Goal: Task Accomplishment & Management: Complete application form

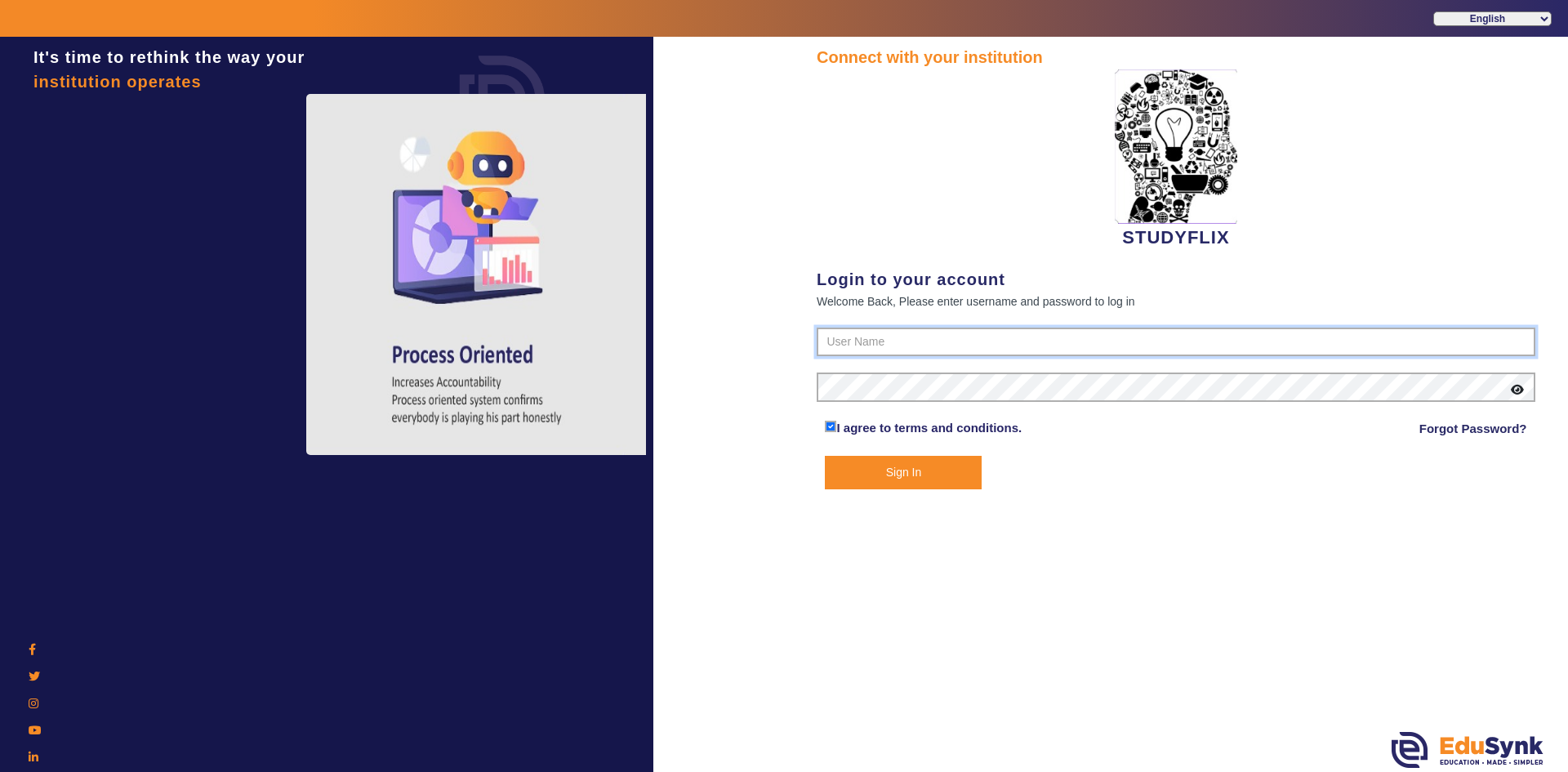
type input "6354922771"
click at [848, 474] on button "Sign In" at bounding box center [904, 472] width 157 height 33
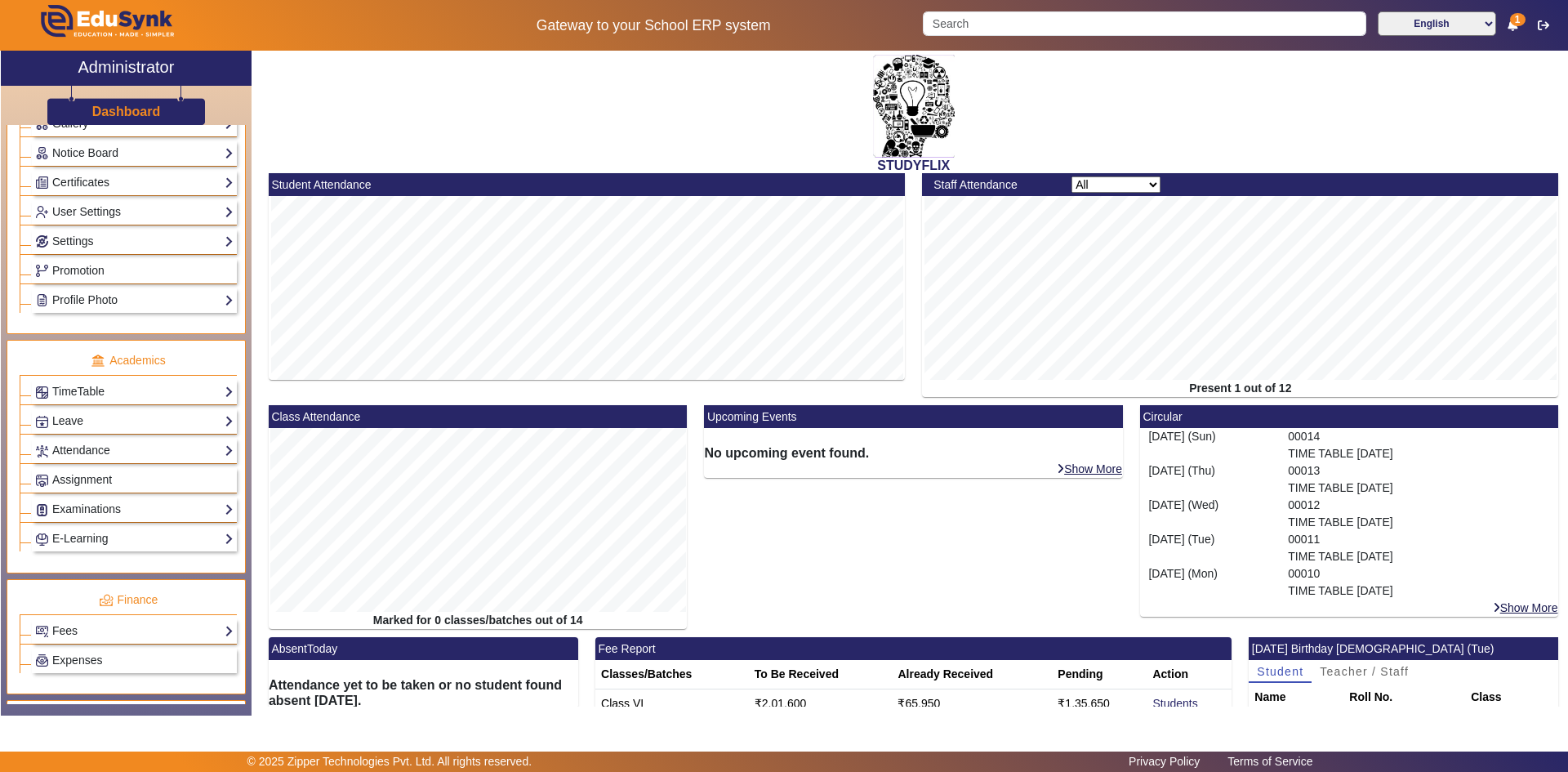
scroll to position [409, 0]
click at [77, 234] on link "Settings" at bounding box center [134, 241] width 198 height 19
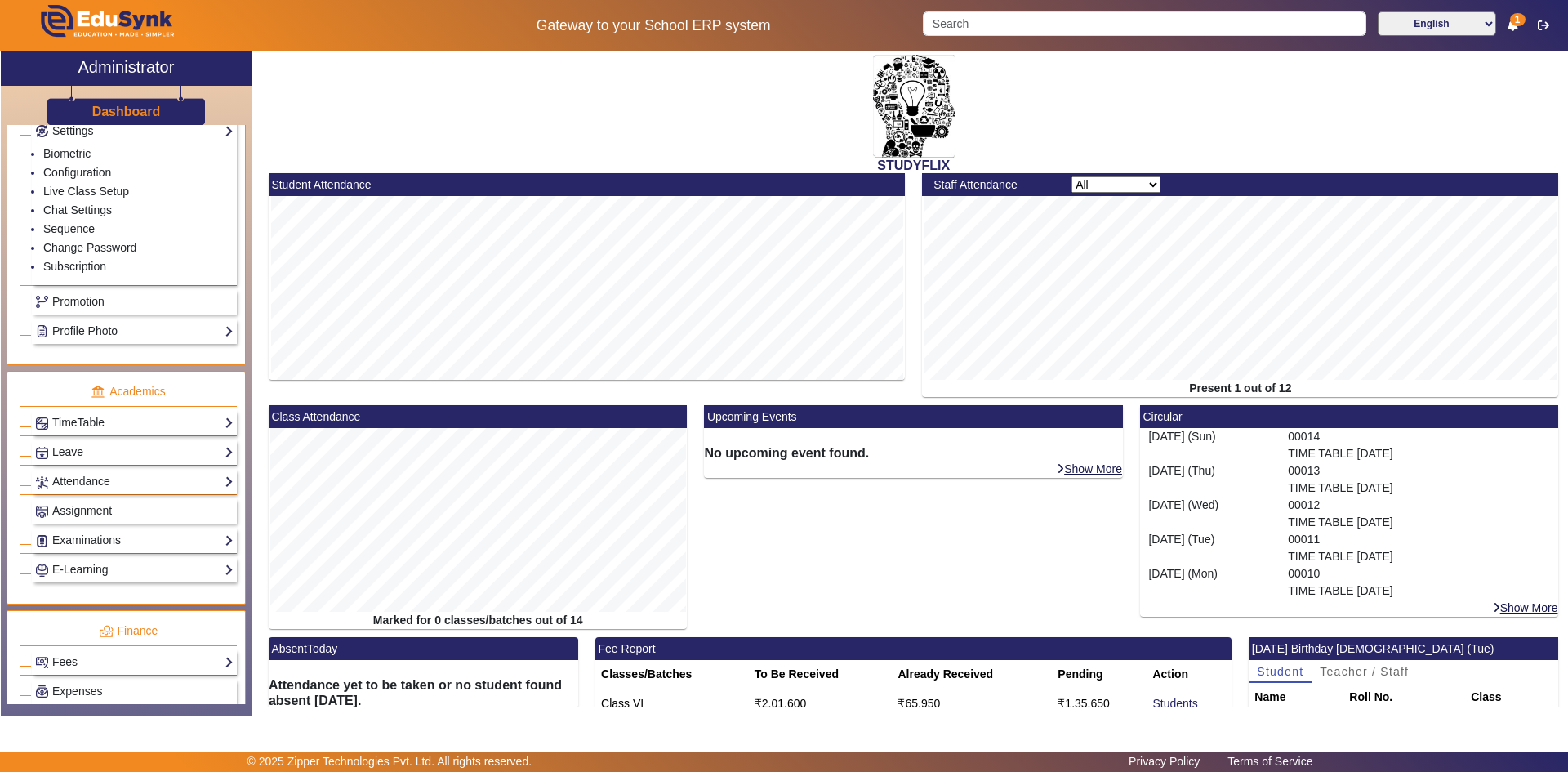
scroll to position [735, 0]
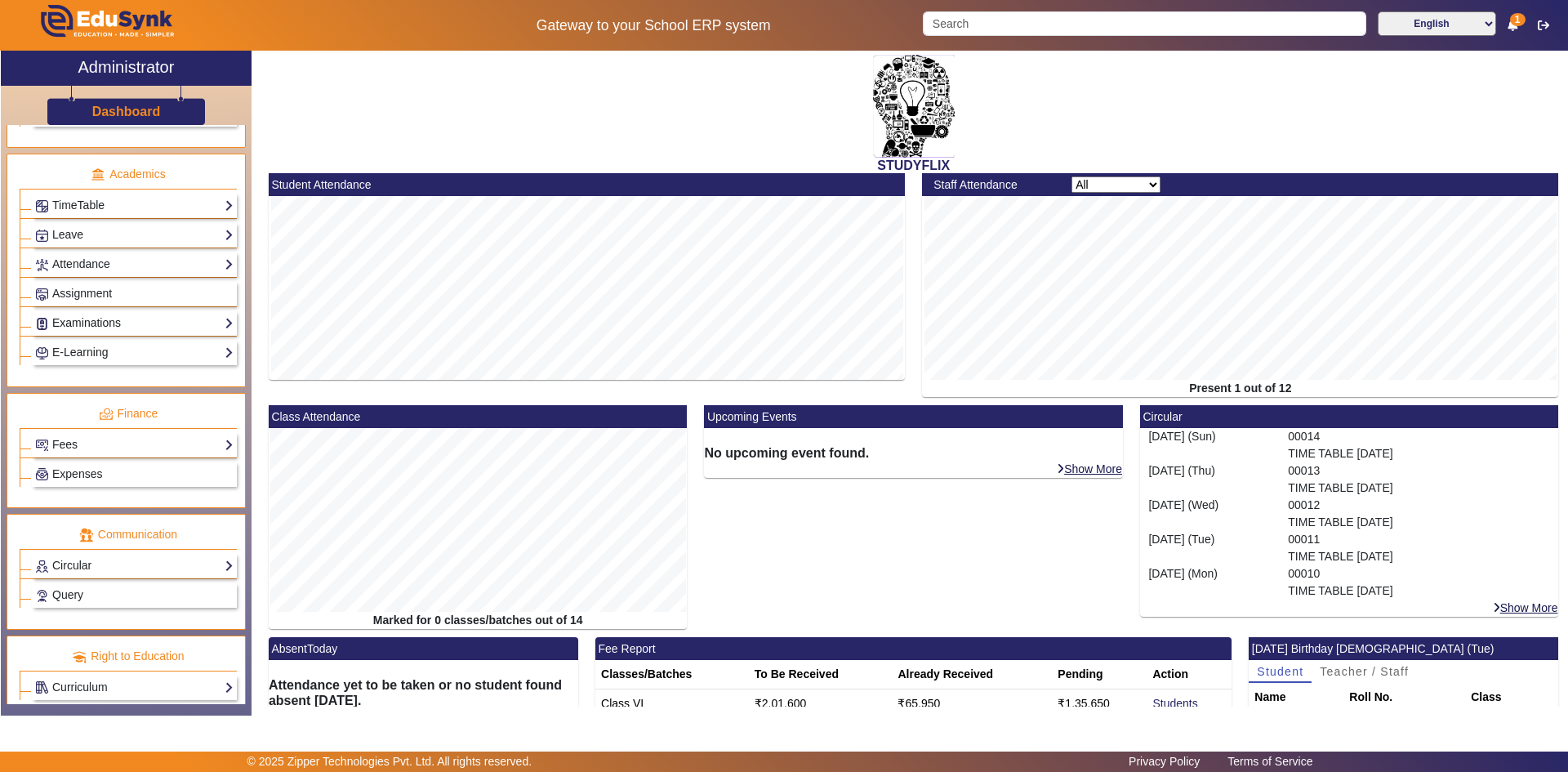
click at [92, 323] on link "Examinations" at bounding box center [134, 323] width 198 height 19
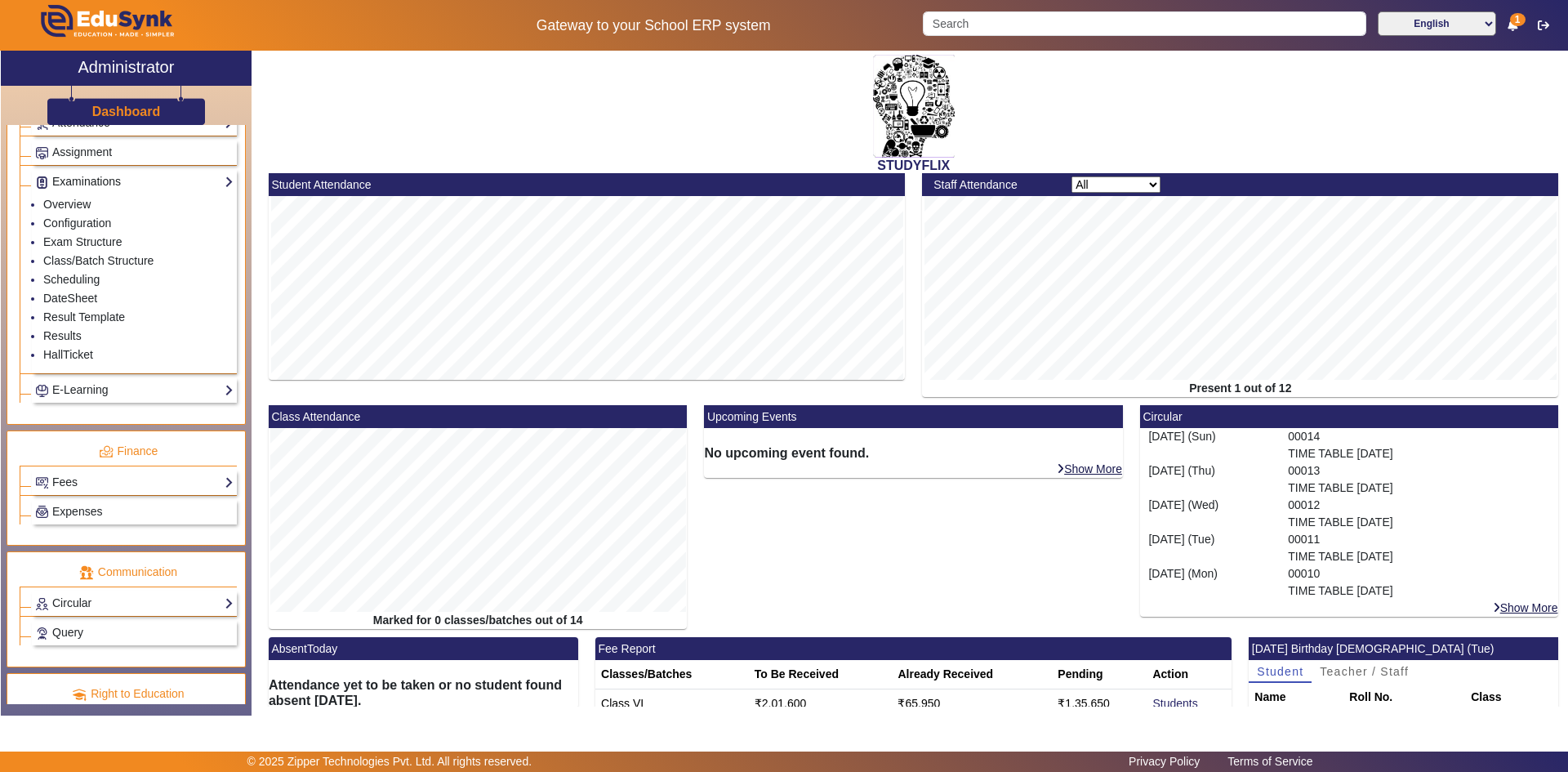
scroll to position [594, 0]
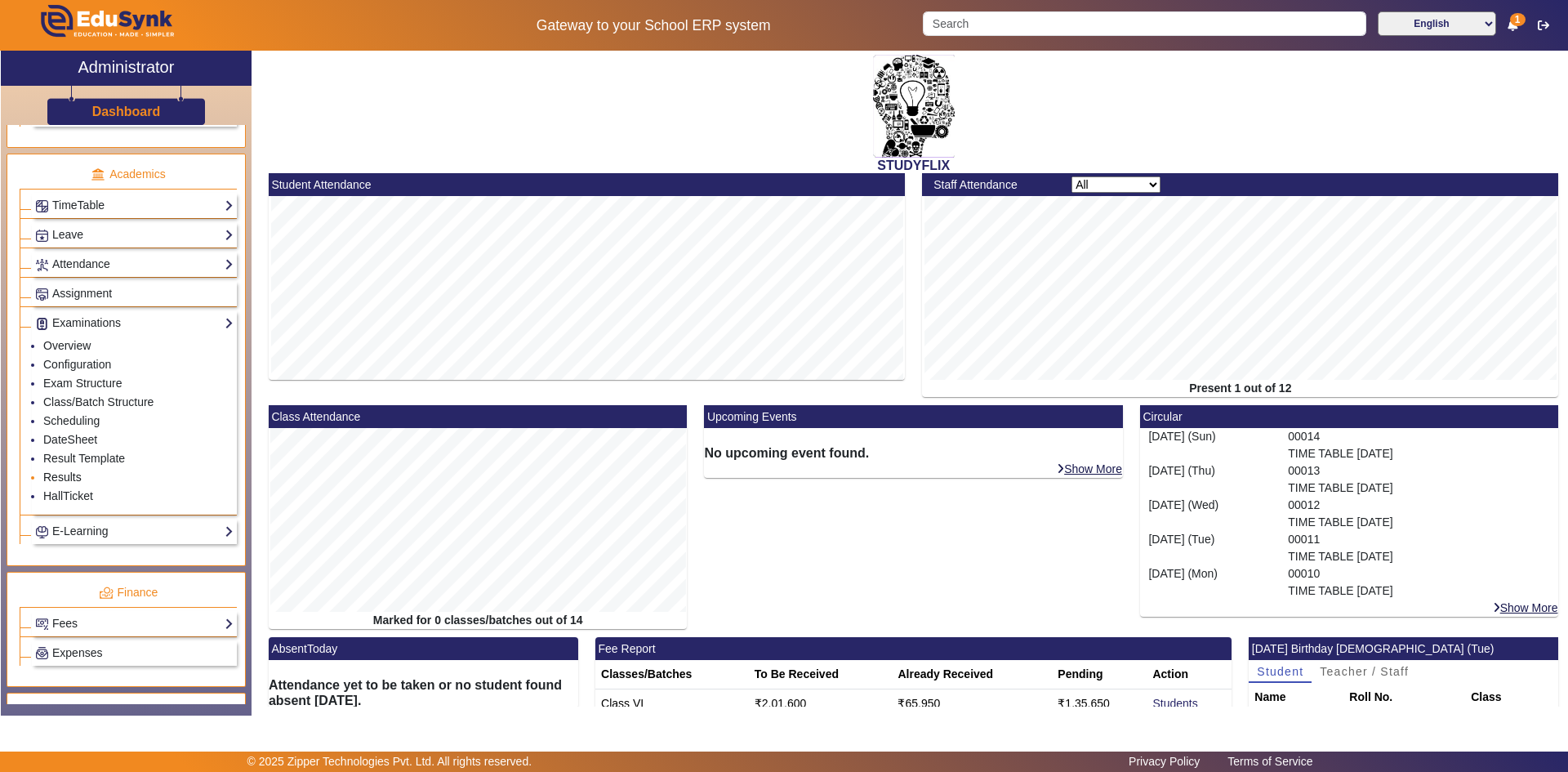
click at [48, 474] on link "Results" at bounding box center [62, 477] width 38 height 13
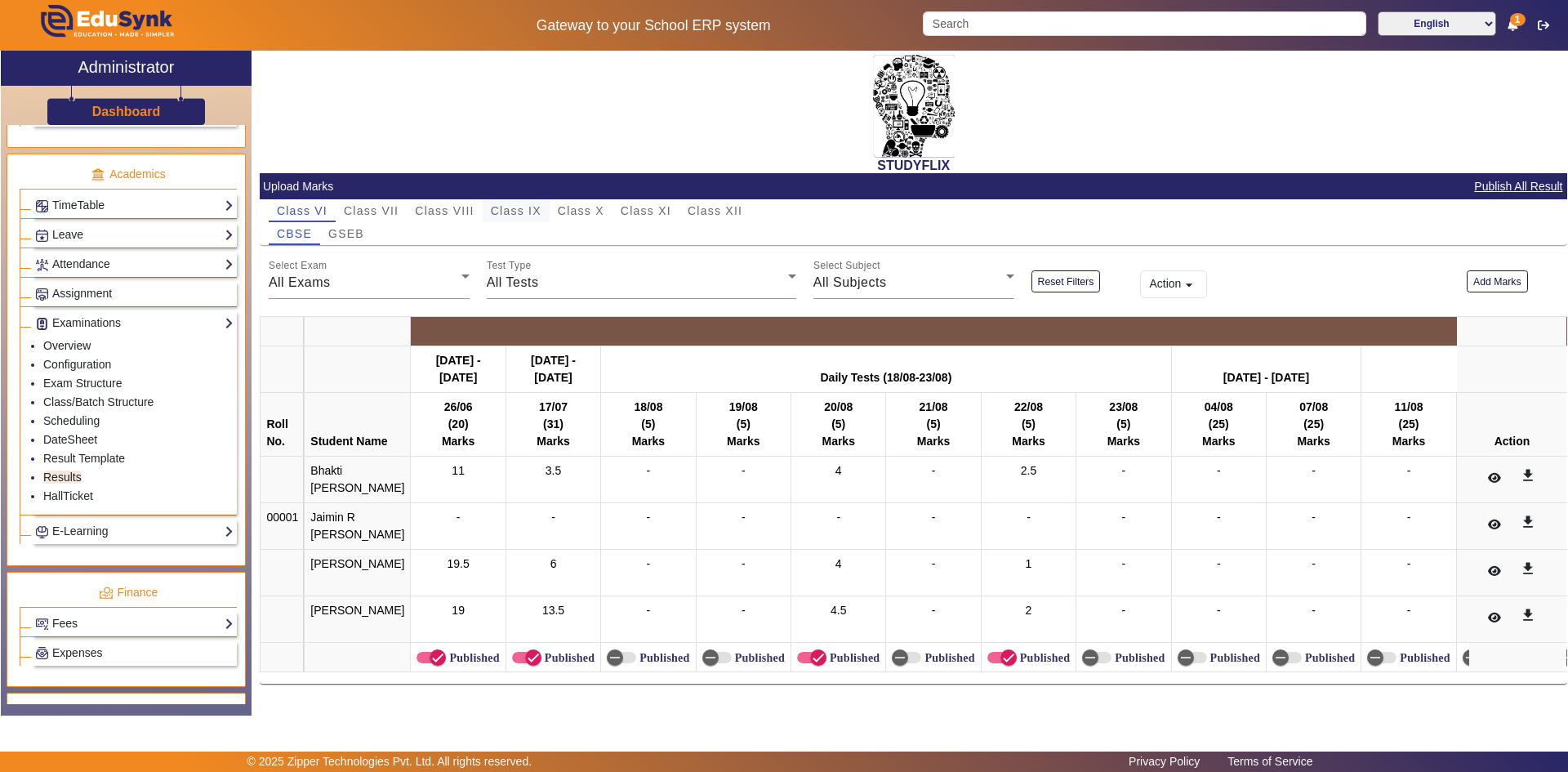
click at [518, 208] on span "Class IX" at bounding box center [516, 210] width 51 height 11
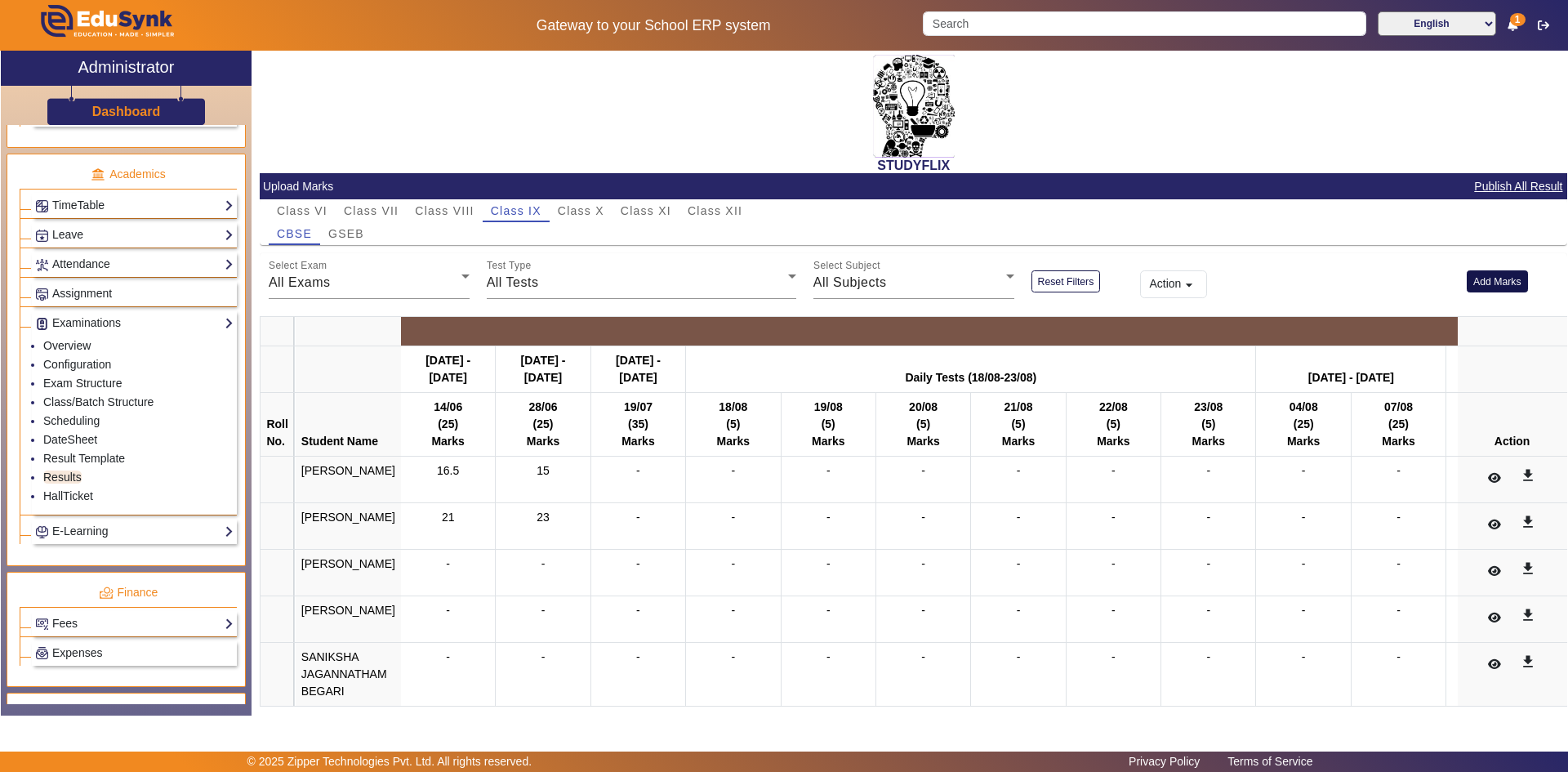
click at [1480, 283] on button "Add Marks" at bounding box center [1497, 282] width 61 height 22
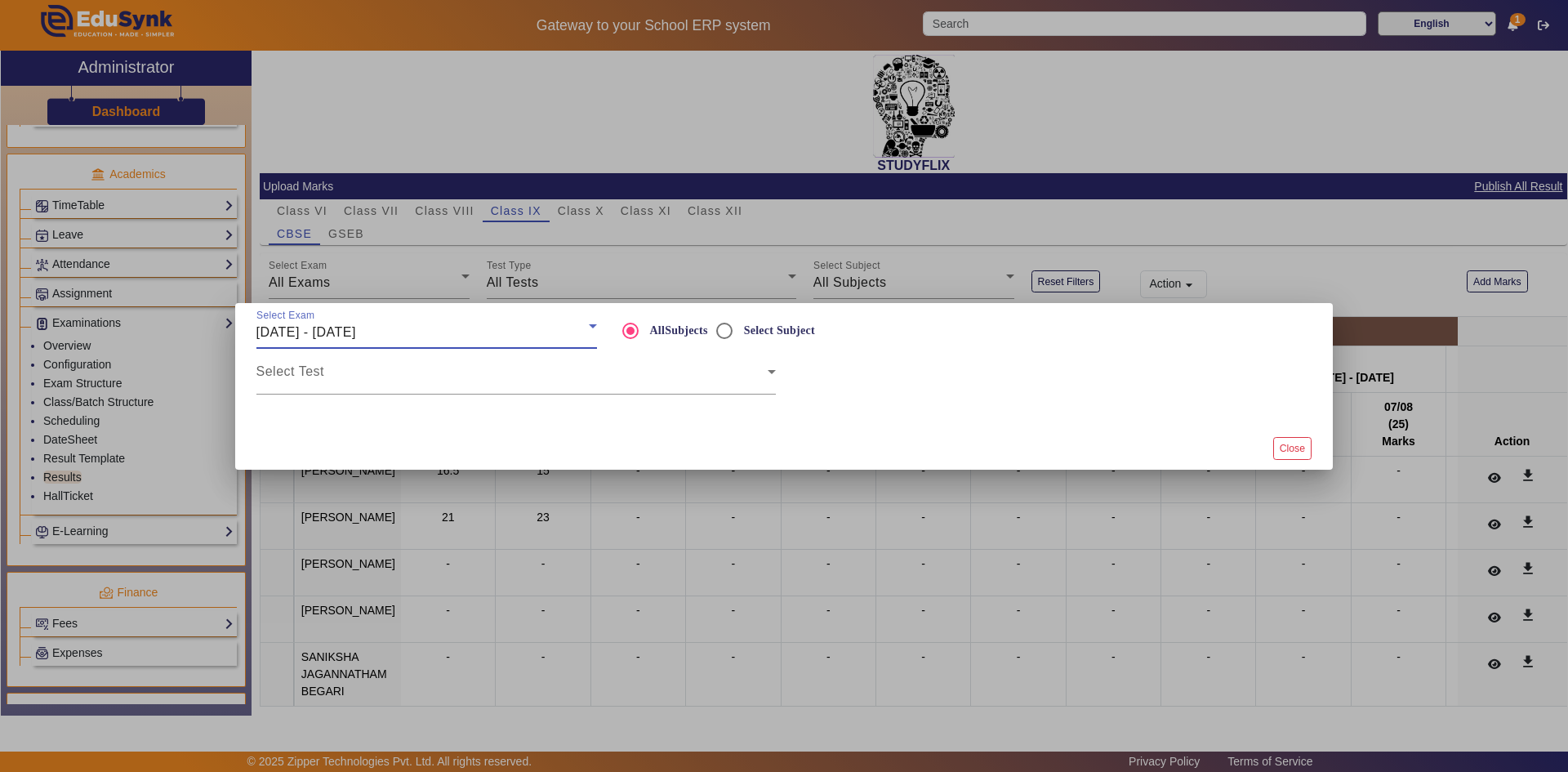
click at [437, 331] on div "[DATE] - [DATE]" at bounding box center [422, 332] width 333 height 20
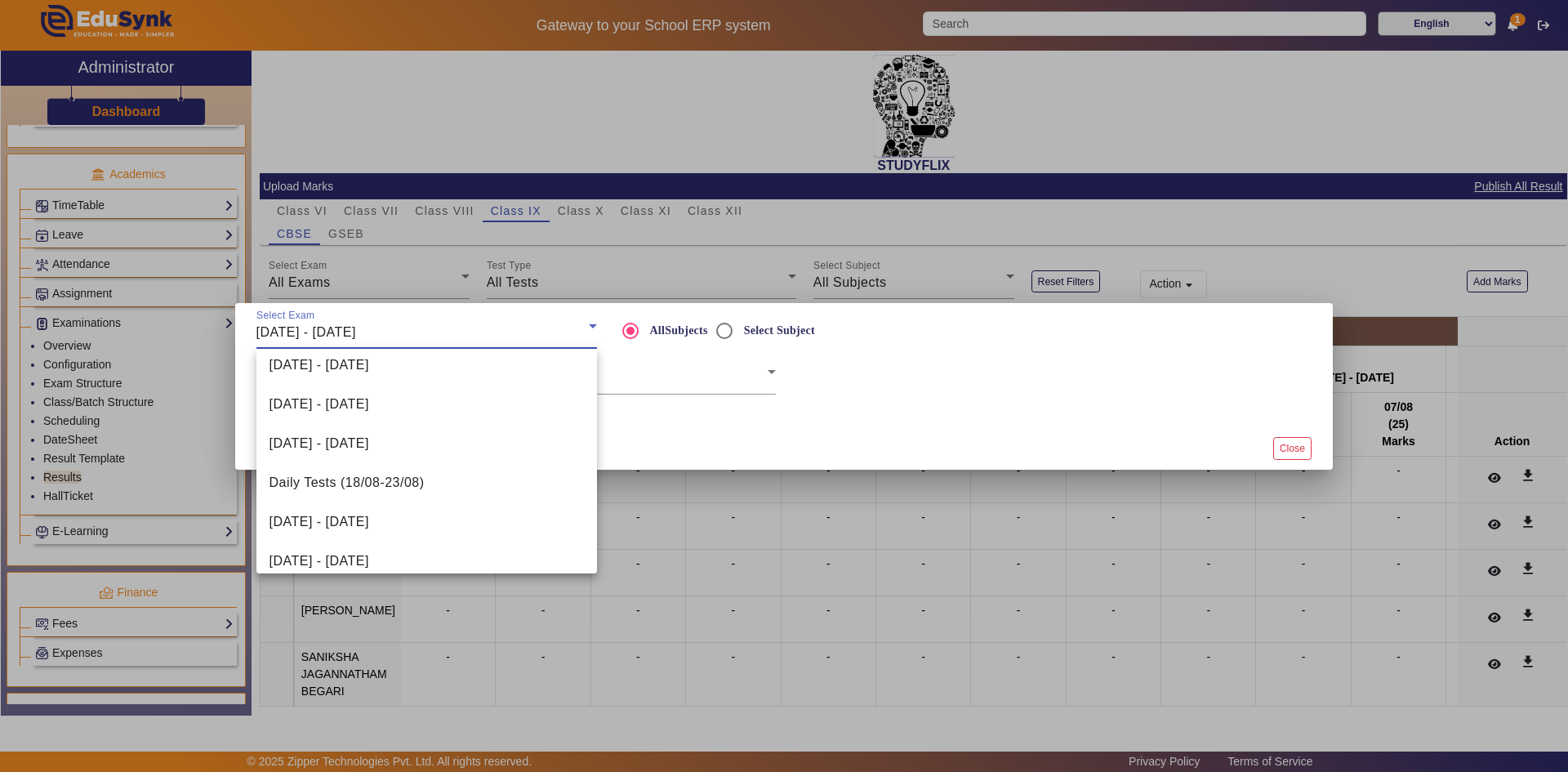
scroll to position [163, 0]
click at [350, 375] on span "[DATE] - [DATE]" at bounding box center [319, 368] width 100 height 20
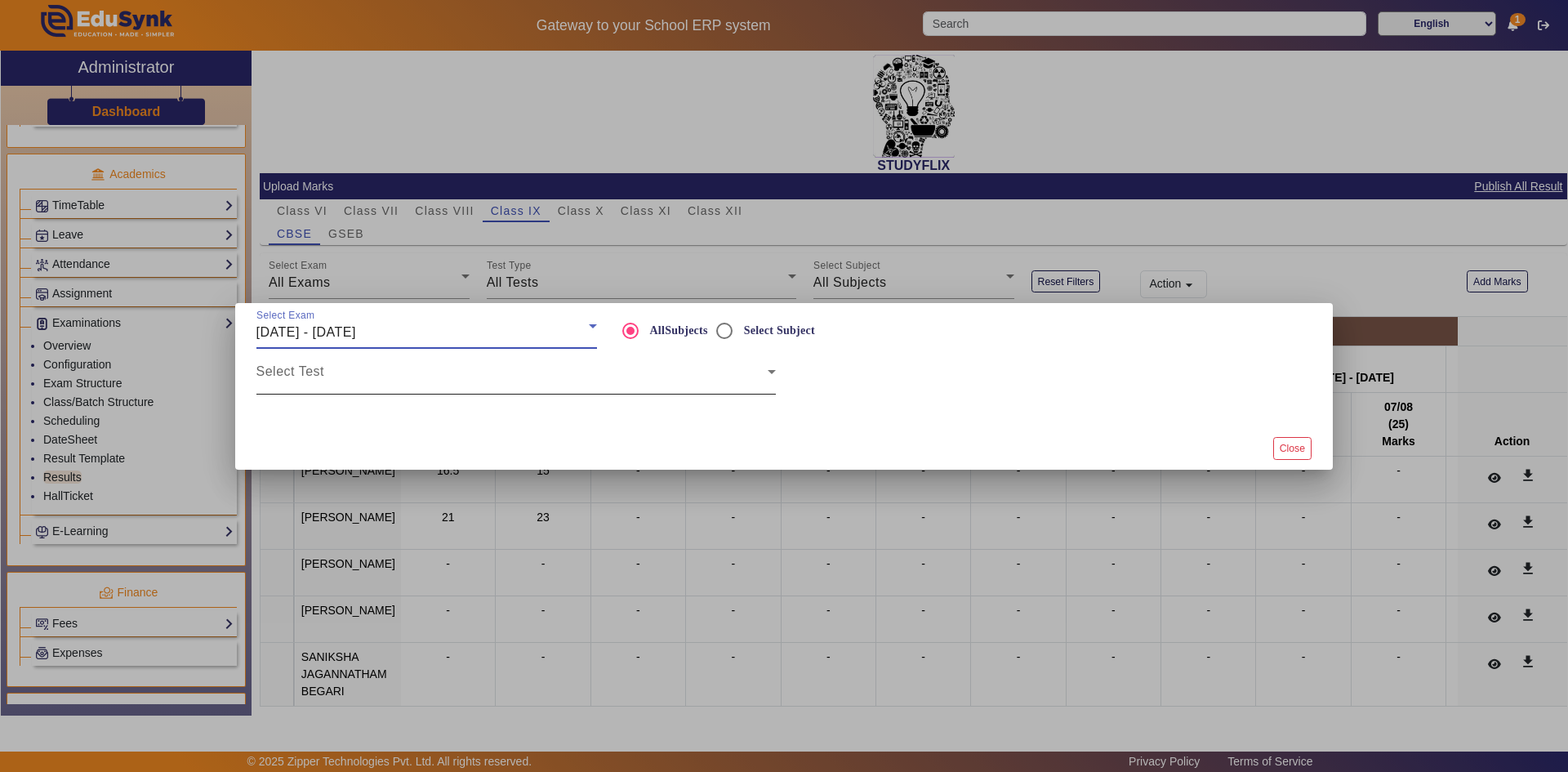
click at [356, 374] on span at bounding box center [511, 378] width 511 height 20
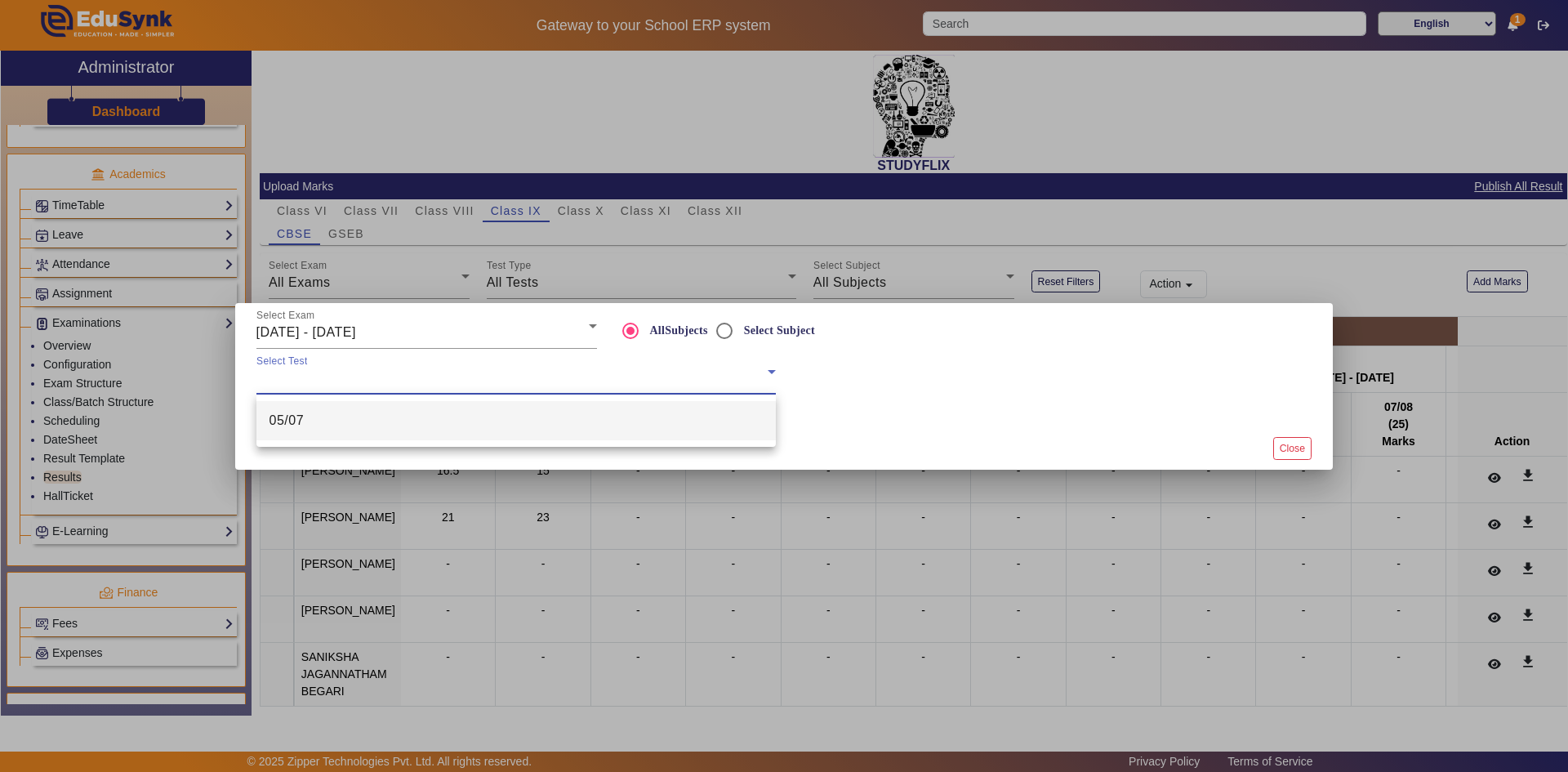
click at [325, 420] on mat-option "05/07" at bounding box center [516, 420] width 520 height 39
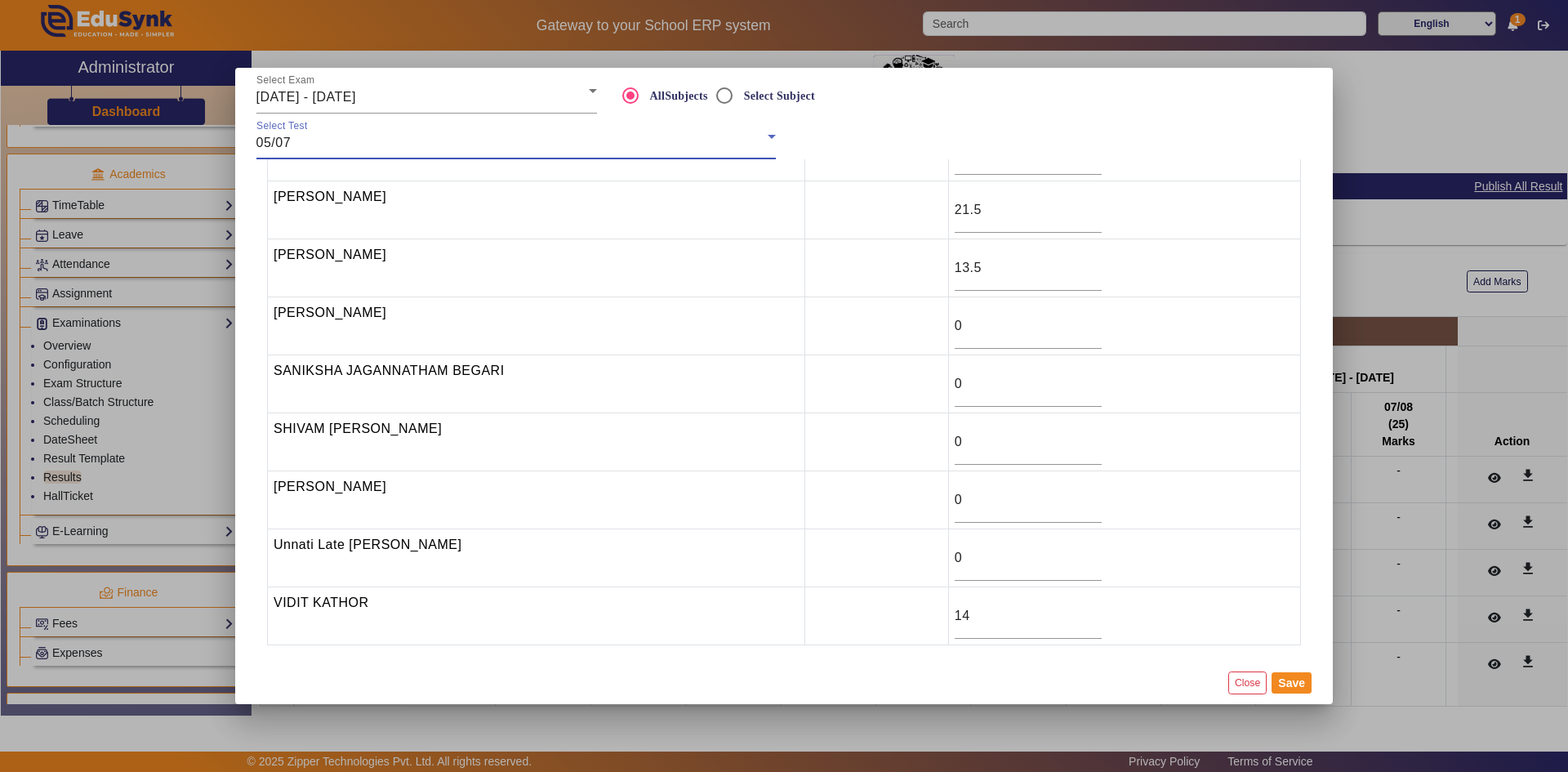
scroll to position [0, 0]
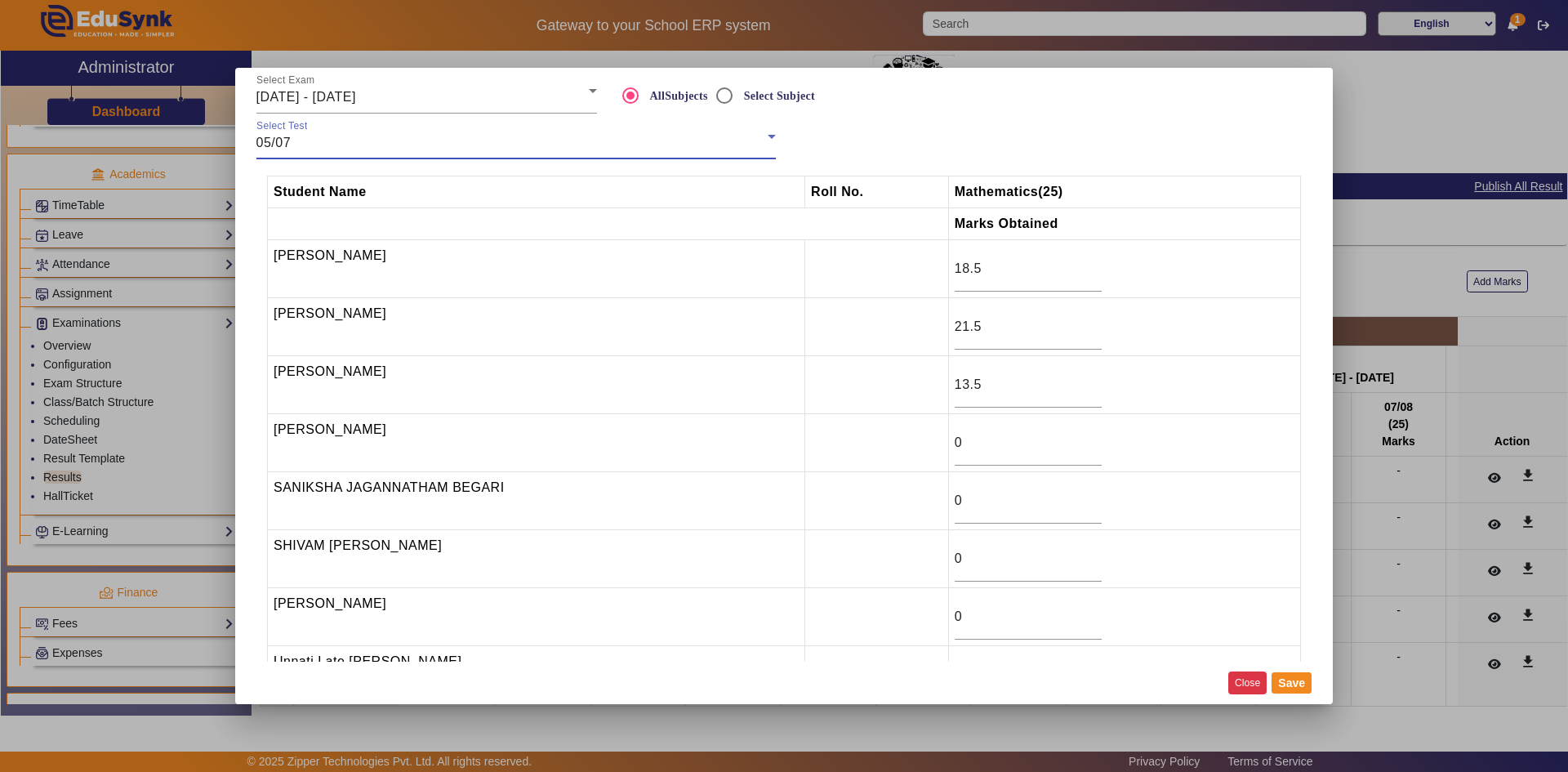
click at [1252, 679] on button "Close" at bounding box center [1247, 683] width 38 height 22
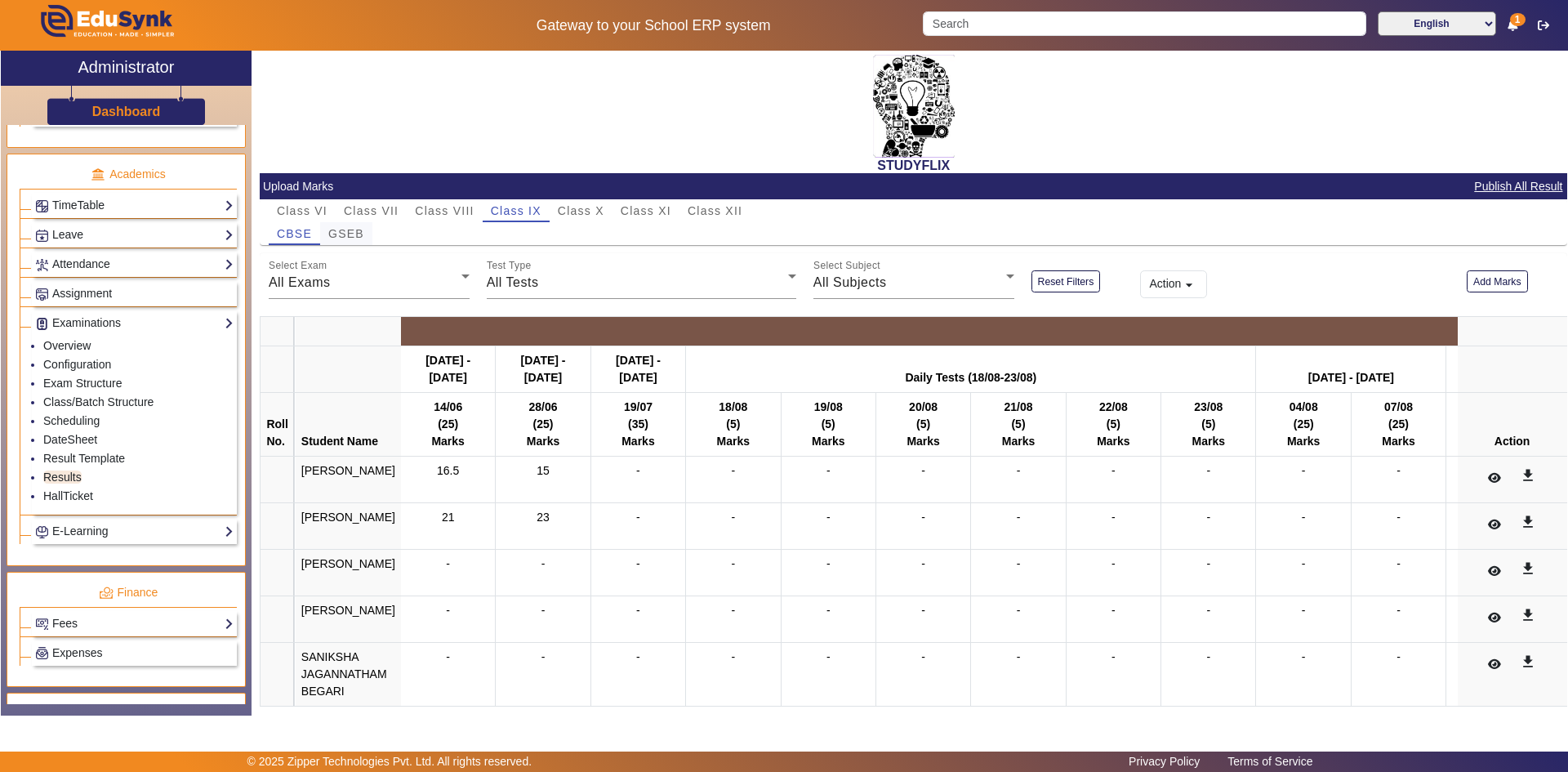
click at [353, 236] on span "GSEB" at bounding box center [346, 233] width 36 height 11
click at [1468, 281] on button "Add Marks" at bounding box center [1497, 282] width 61 height 22
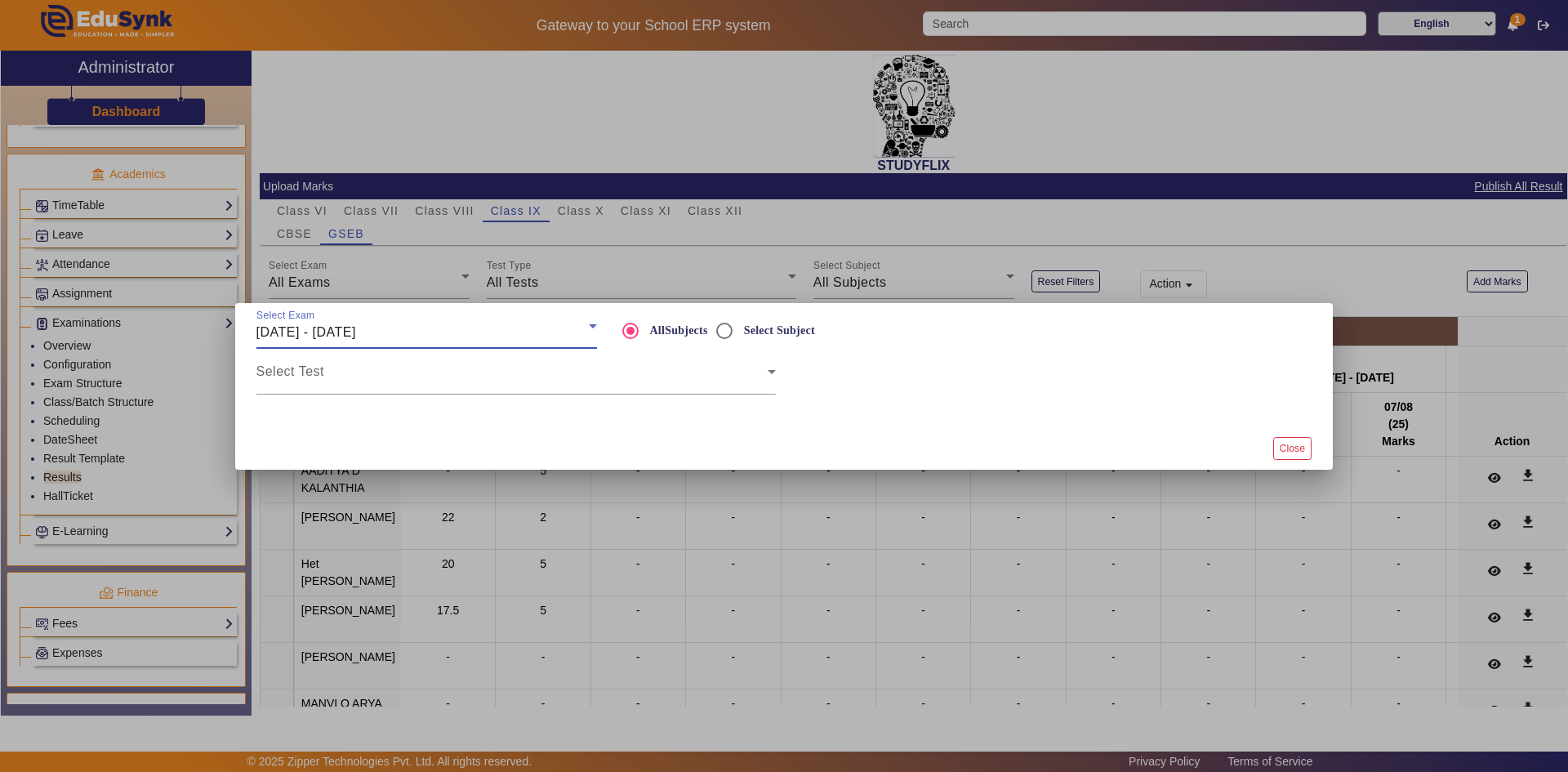
click at [356, 337] on span "[DATE] - [DATE]" at bounding box center [305, 332] width 100 height 14
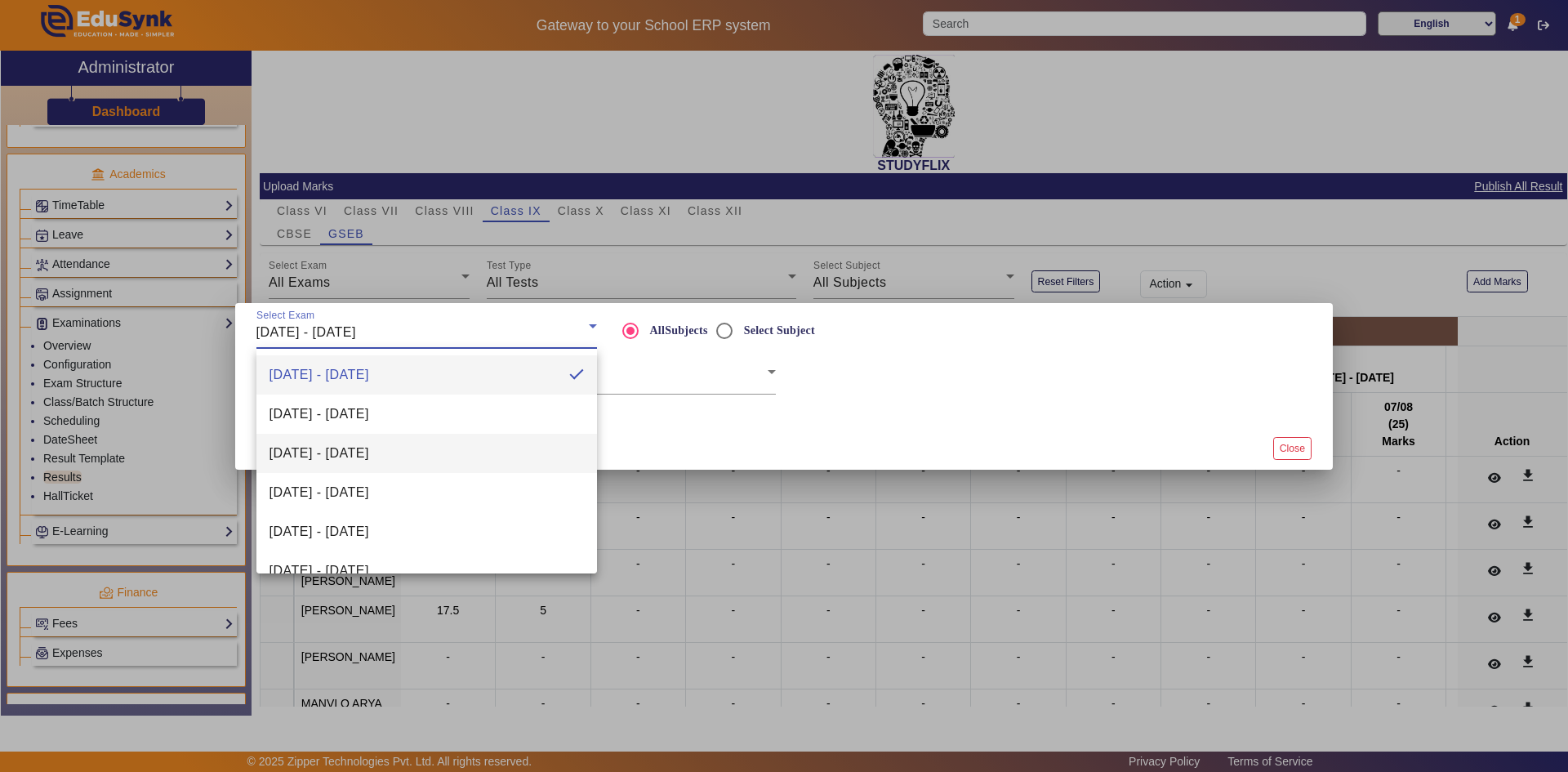
scroll to position [82, 0]
click at [341, 456] on span "[DATE] - [DATE]" at bounding box center [319, 449] width 100 height 20
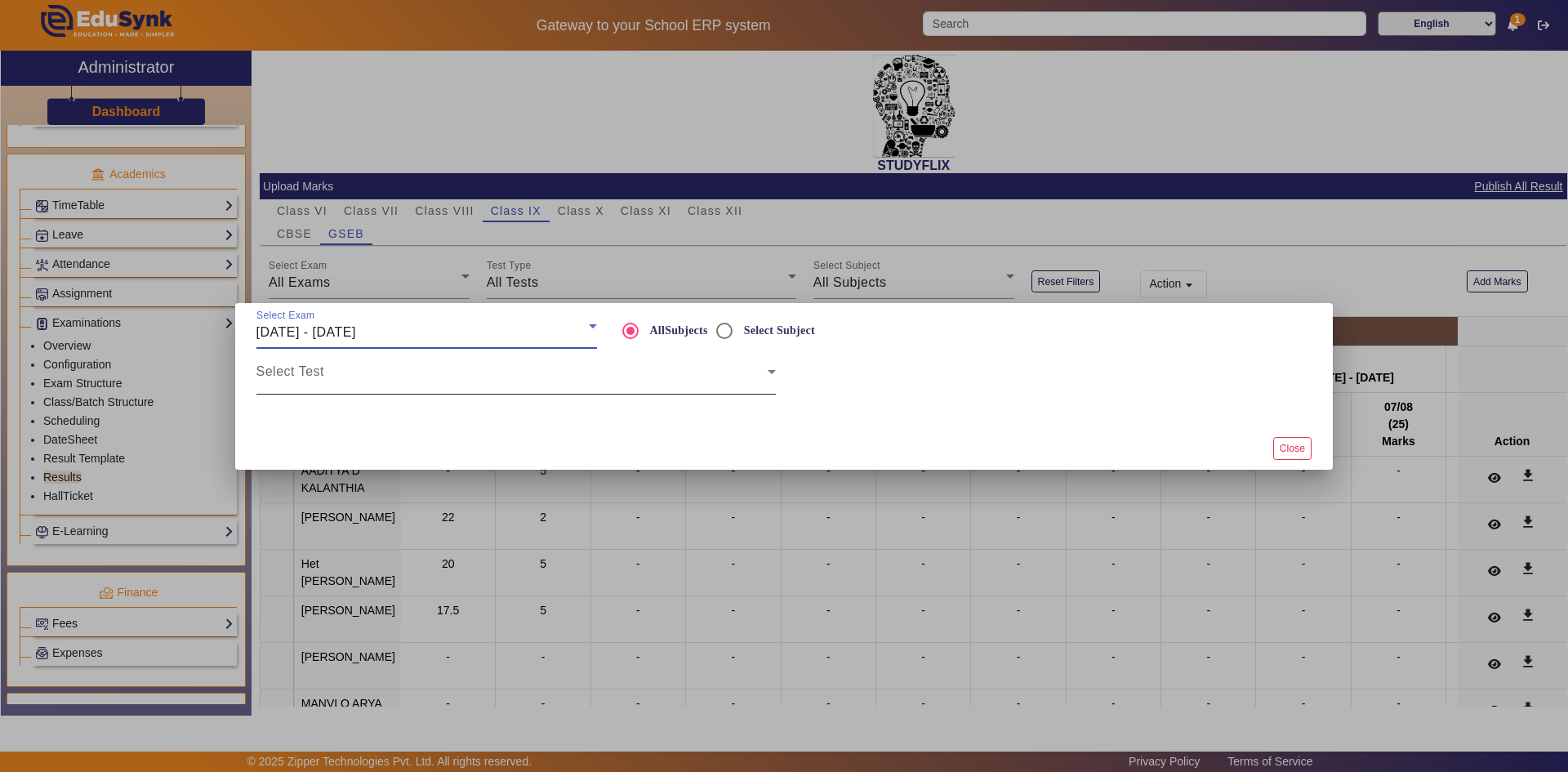
click at [345, 374] on span at bounding box center [511, 378] width 511 height 20
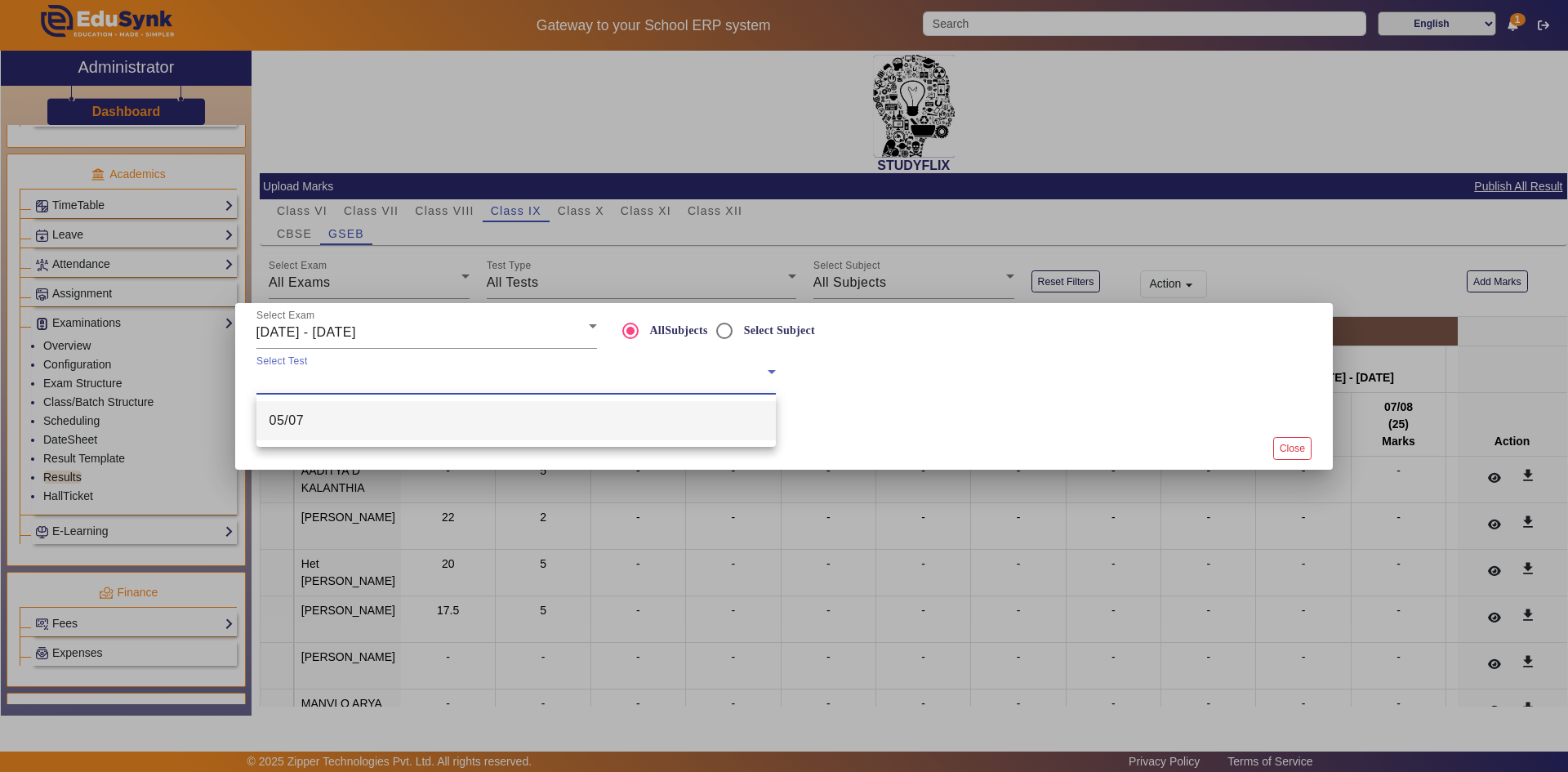
click at [322, 415] on mat-option "05/07" at bounding box center [516, 420] width 520 height 39
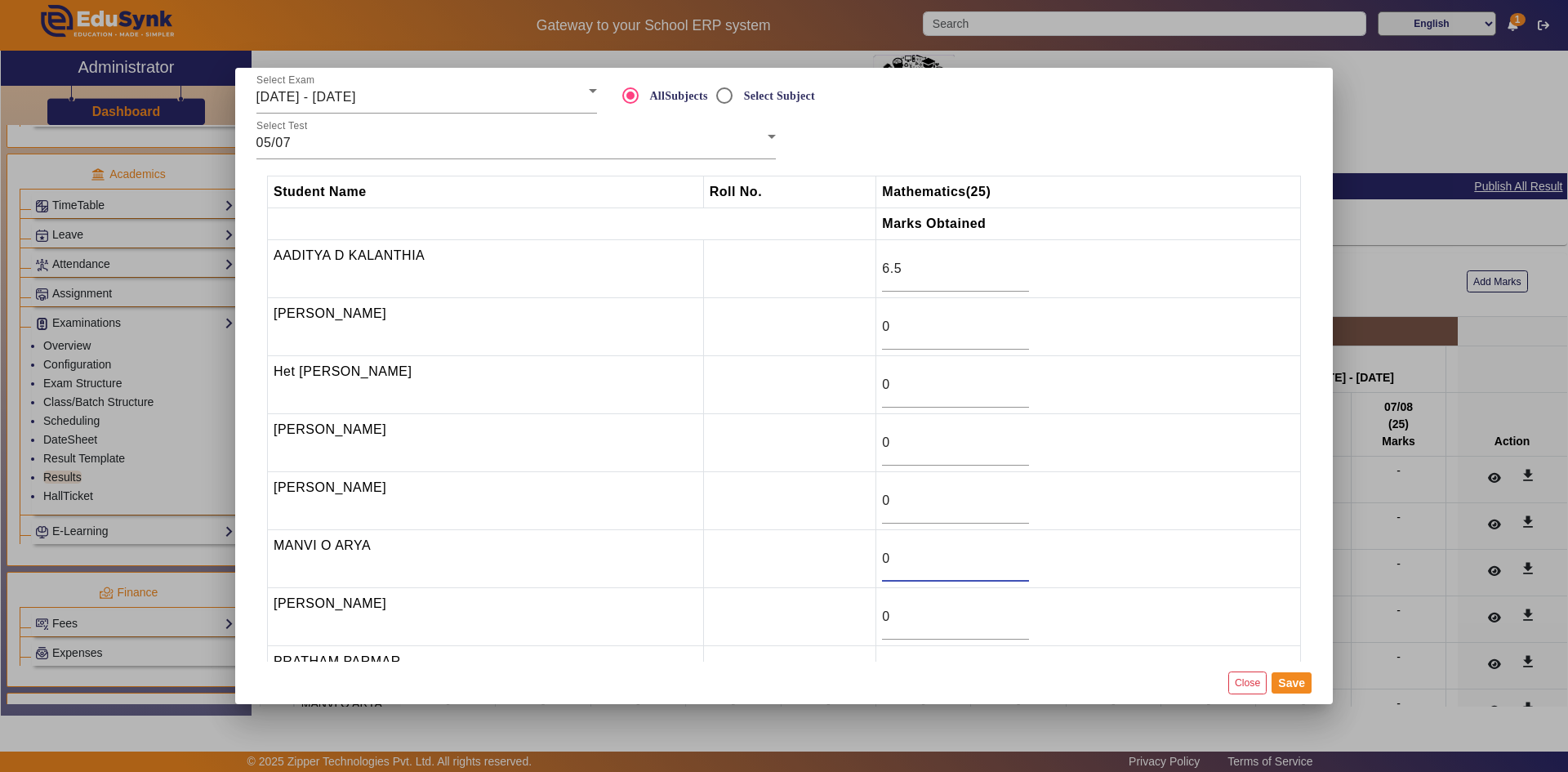
drag, startPoint x: 874, startPoint y: 561, endPoint x: 864, endPoint y: 561, distance: 10.0
click at [864, 561] on tr "MANVI O ARYA 0" at bounding box center [784, 559] width 1034 height 58
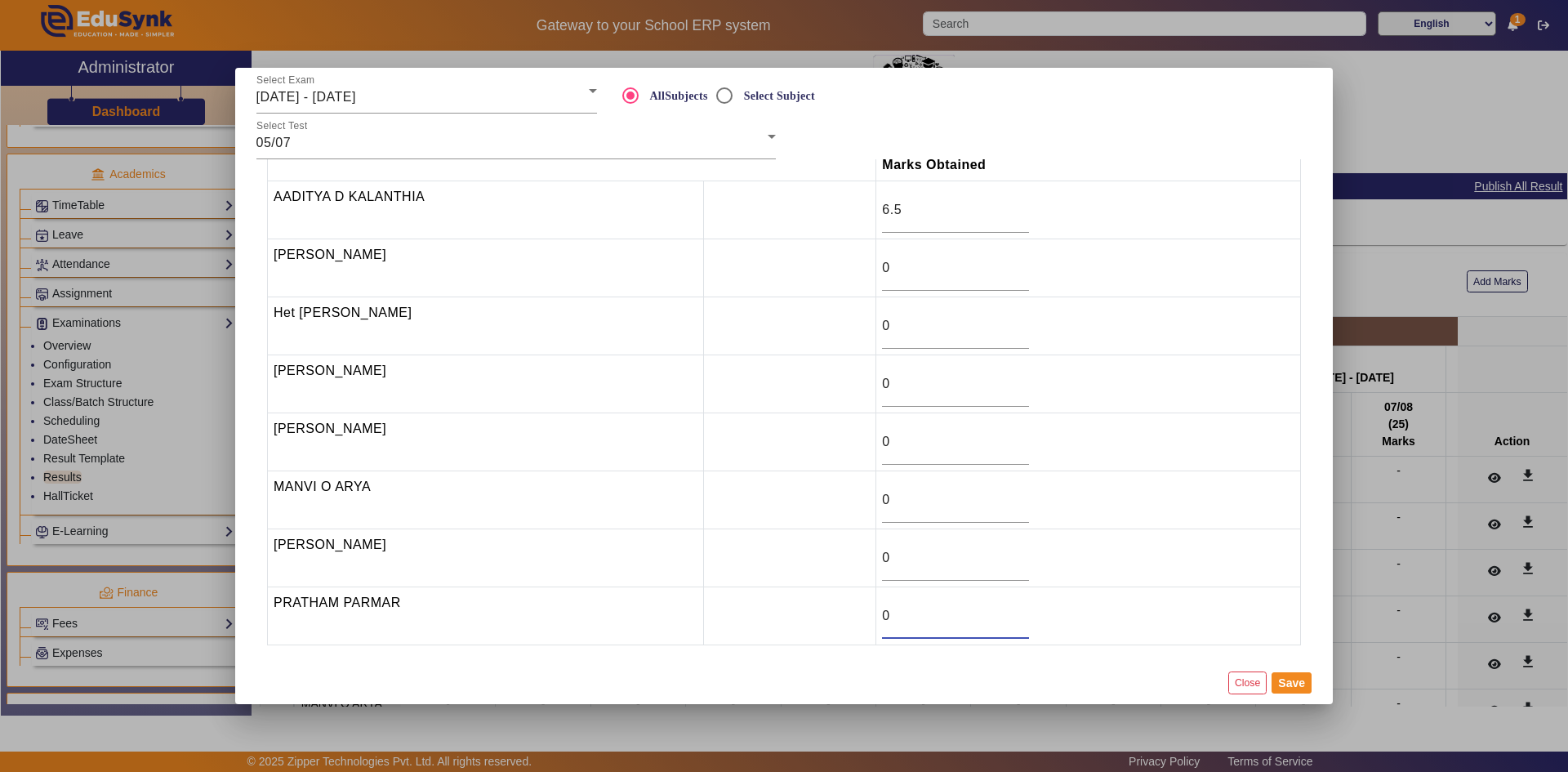
click at [861, 626] on tr "PRATHAM PARMAR 0" at bounding box center [784, 616] width 1034 height 58
click at [1295, 686] on button "Save" at bounding box center [1291, 683] width 40 height 21
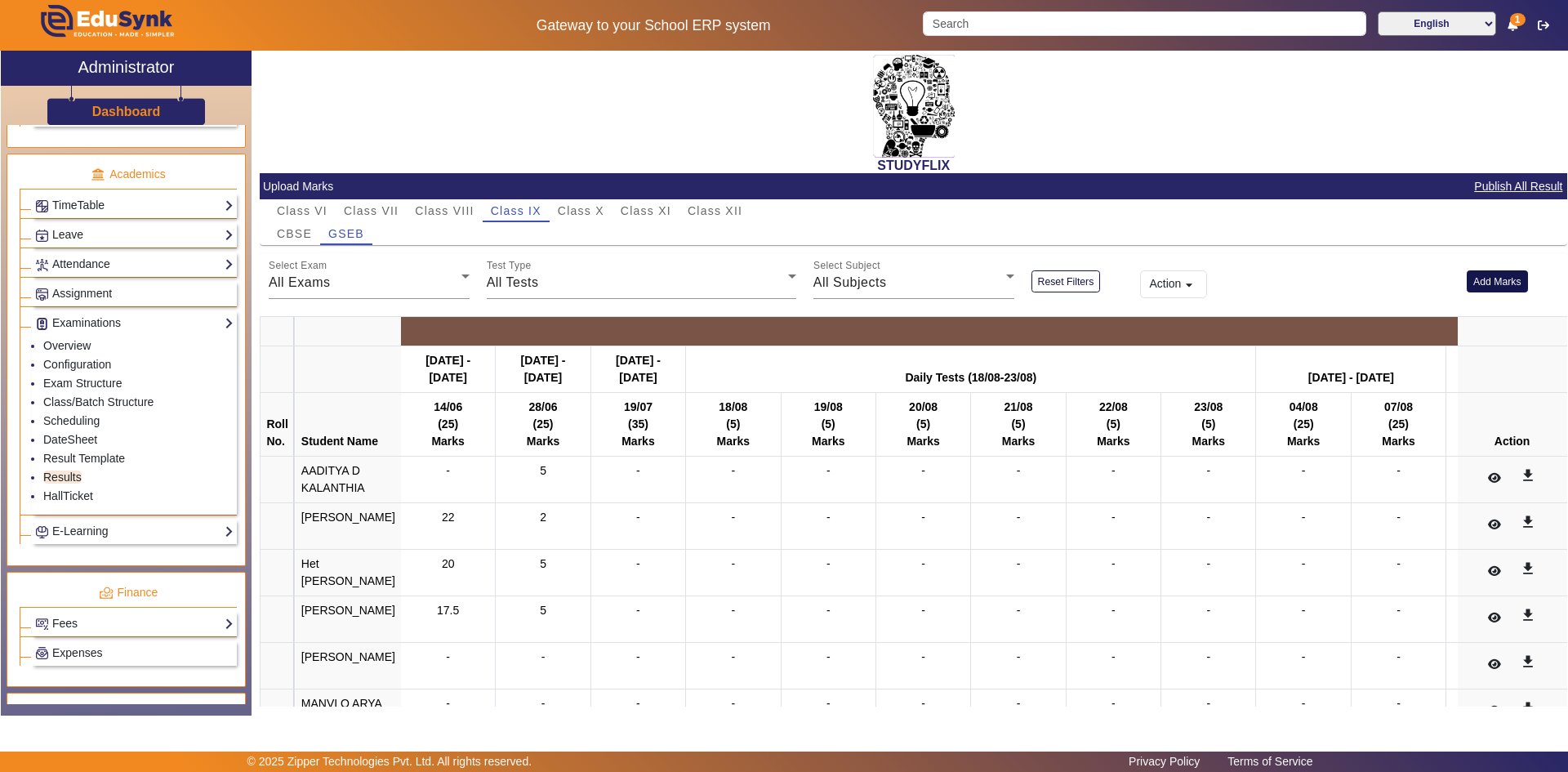
click at [1486, 279] on button "Add Marks" at bounding box center [1497, 282] width 61 height 22
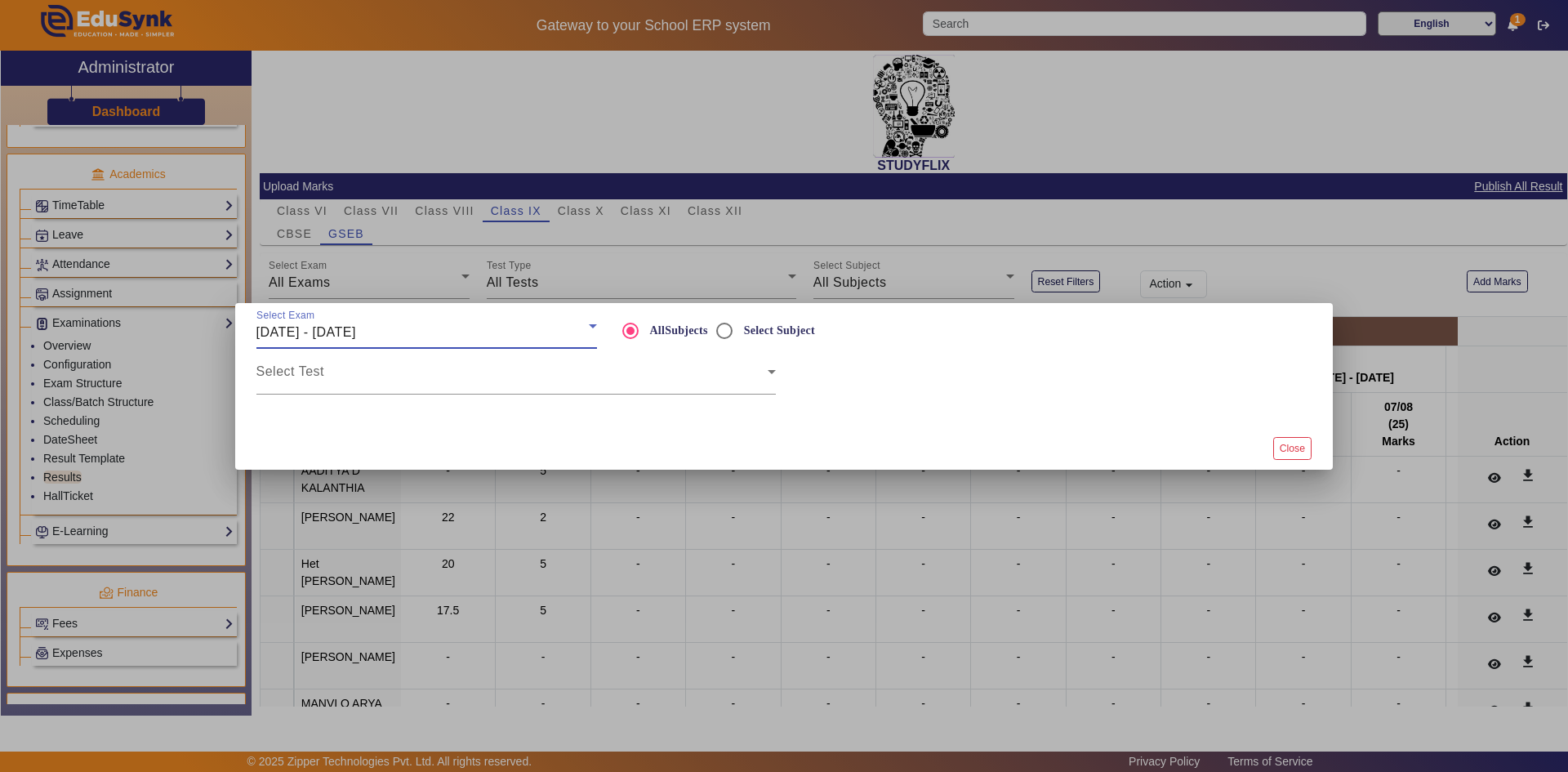
click at [356, 325] on span "[DATE] - [DATE]" at bounding box center [305, 332] width 100 height 14
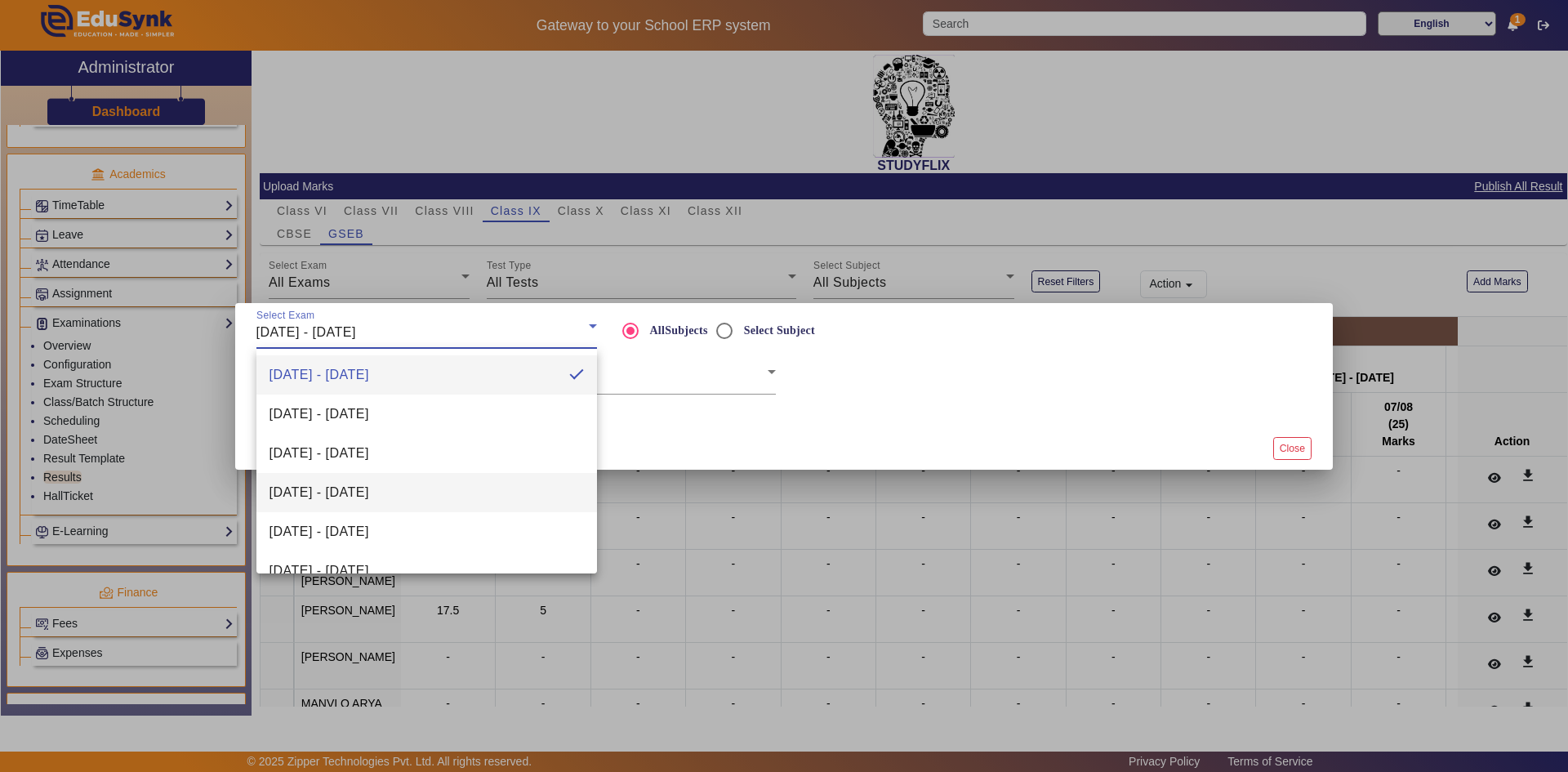
scroll to position [82, 0]
click at [354, 496] on span "[DATE] - [DATE]" at bounding box center [319, 489] width 100 height 20
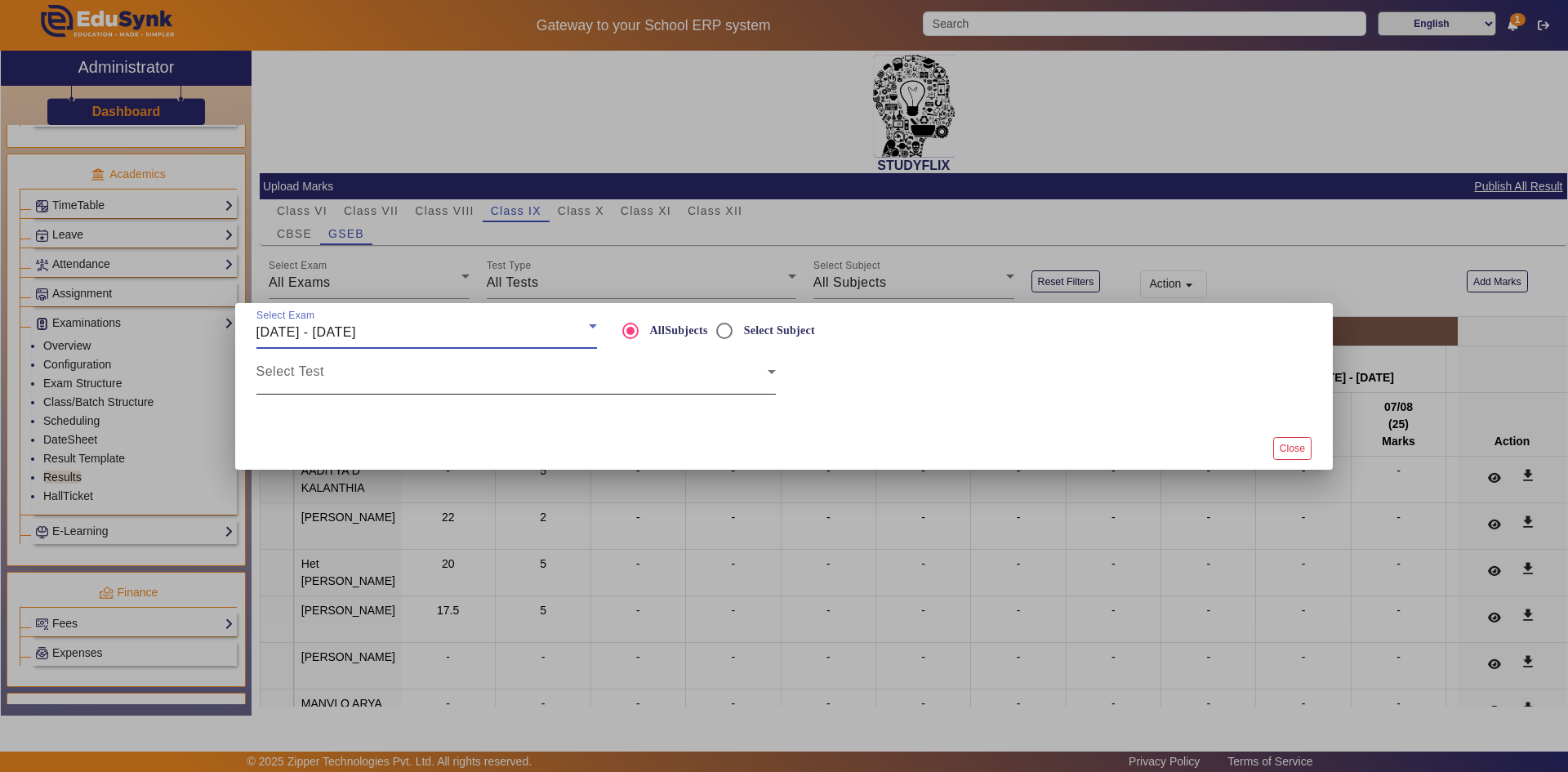
click at [367, 378] on span at bounding box center [511, 378] width 511 height 20
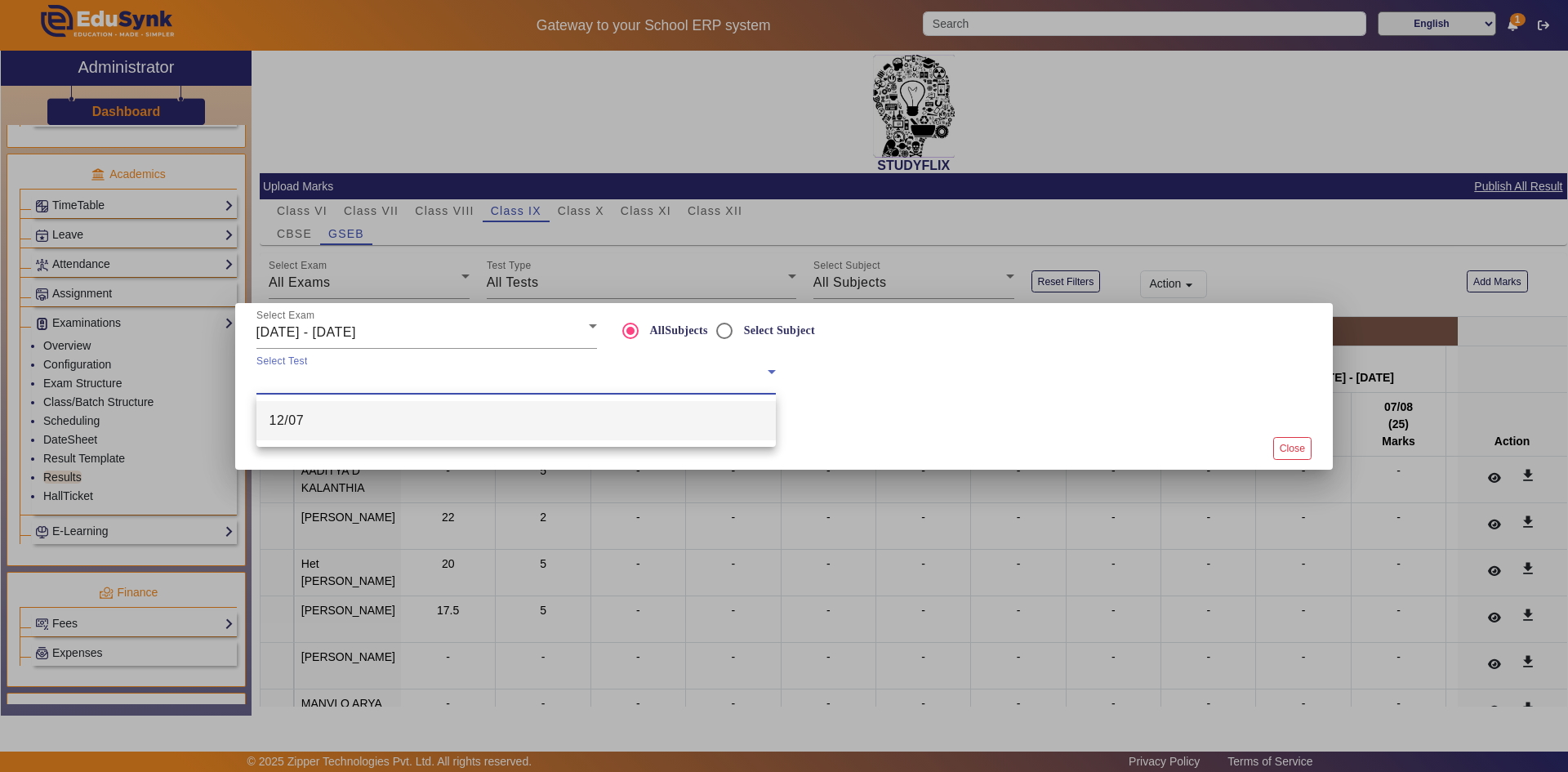
click at [334, 426] on mat-option "12/07" at bounding box center [516, 420] width 520 height 39
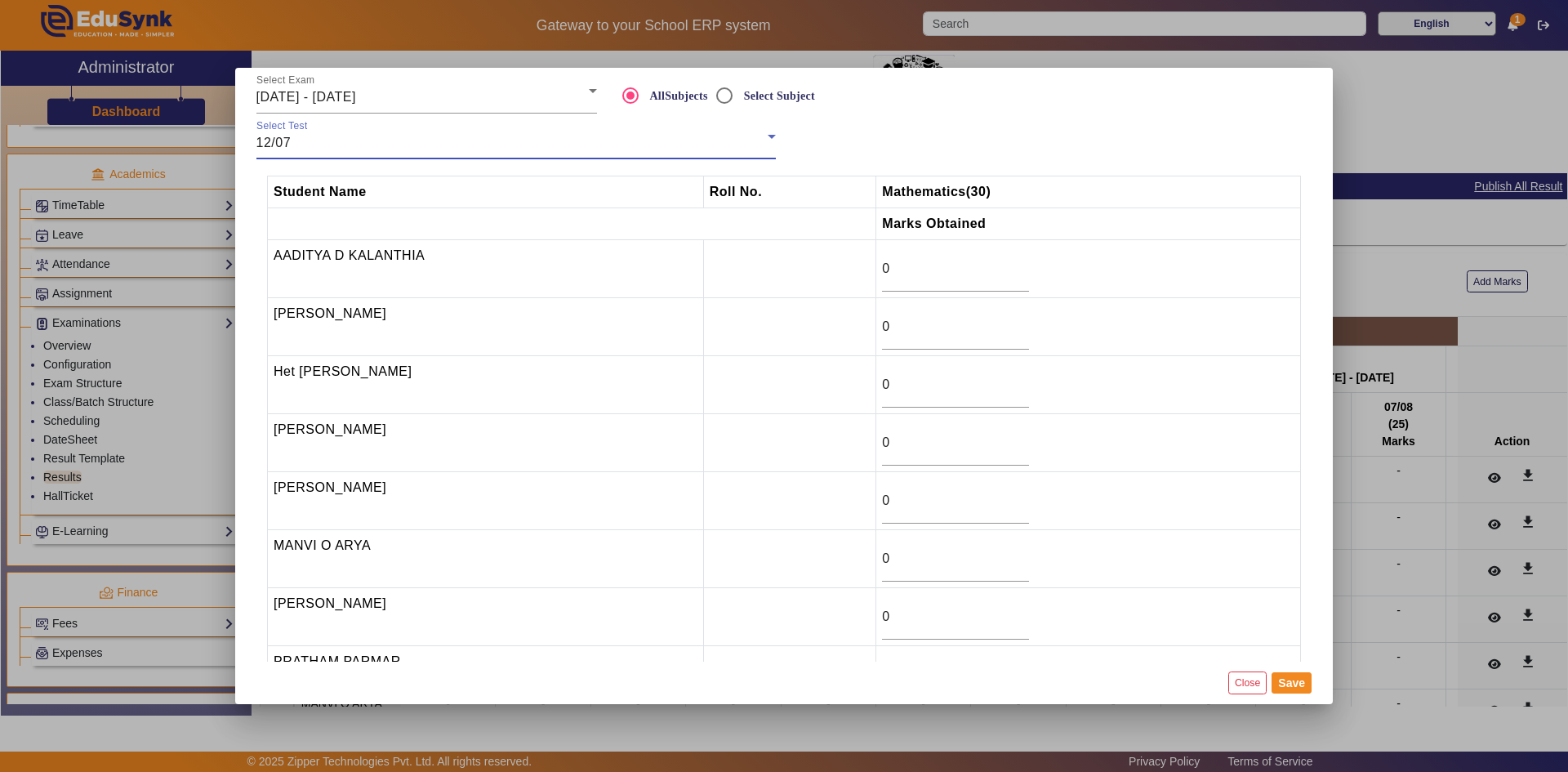
scroll to position [59, 0]
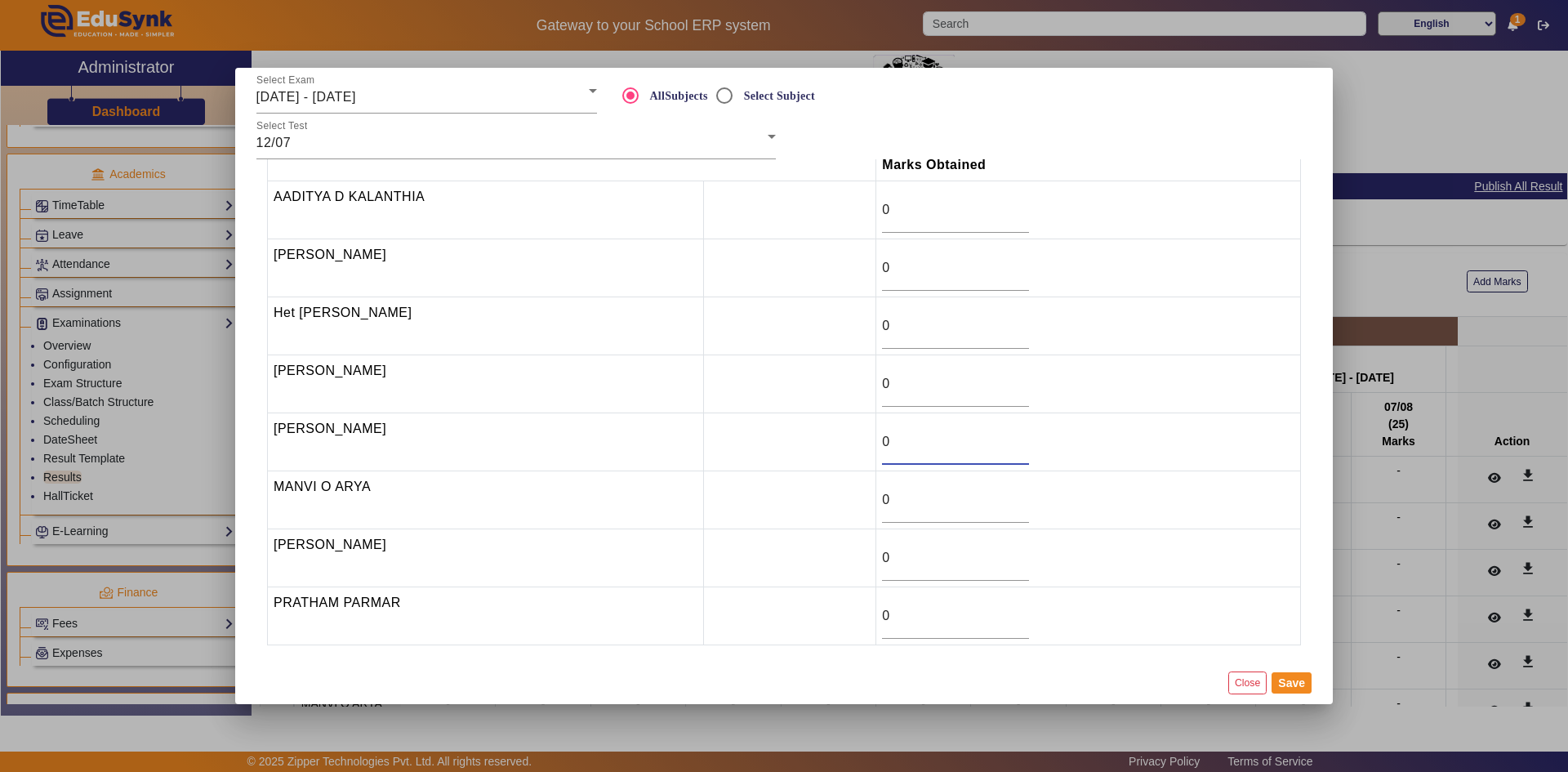
drag, startPoint x: 893, startPoint y: 442, endPoint x: 863, endPoint y: 444, distance: 30.1
click at [863, 444] on tr "LAKSHYA D [PERSON_NAME] 0" at bounding box center [784, 443] width 1034 height 58
type input "14"
drag, startPoint x: 884, startPoint y: 612, endPoint x: 873, endPoint y: 612, distance: 11.0
click at [876, 612] on td "0" at bounding box center [1088, 616] width 425 height 58
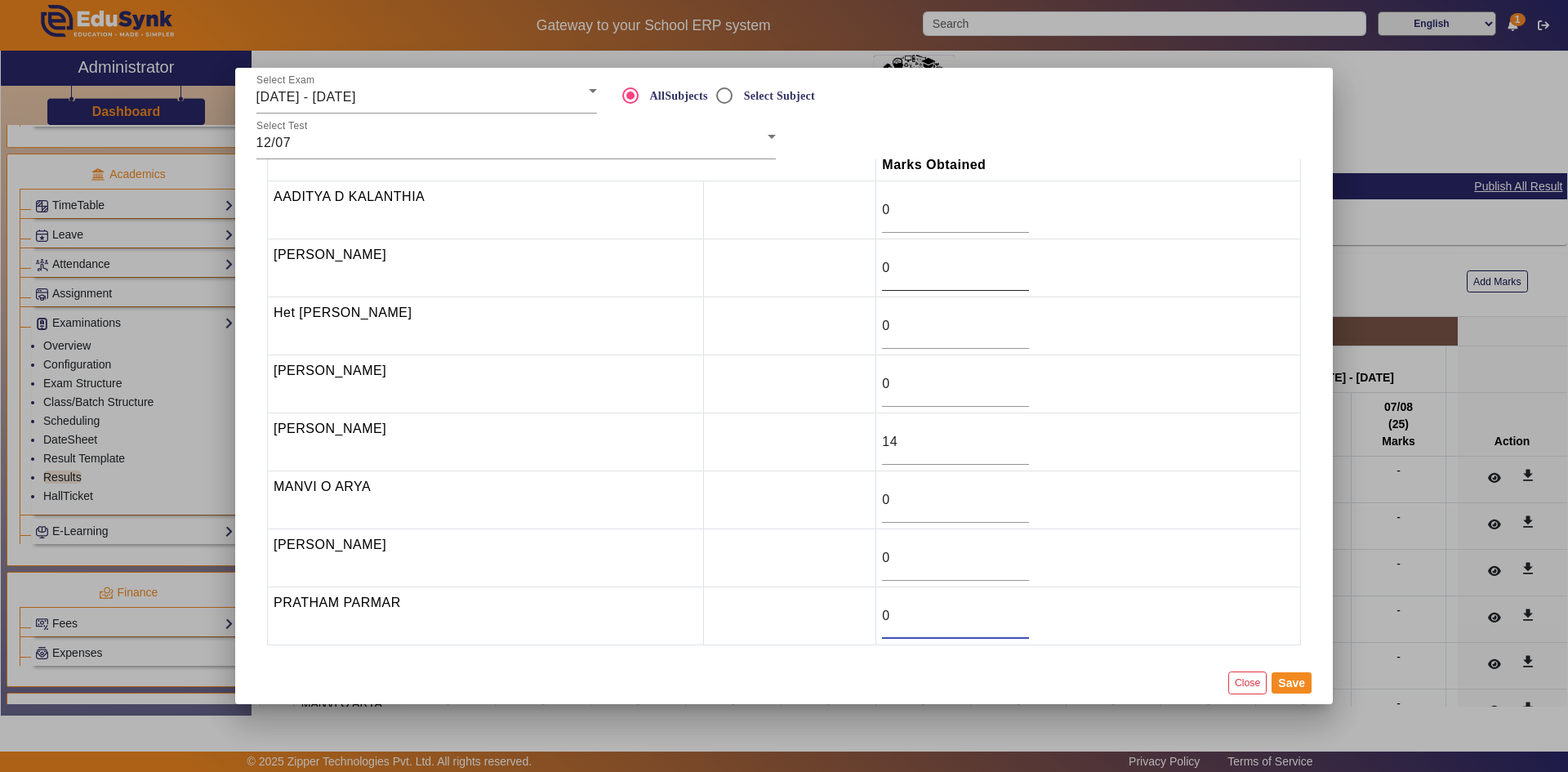
scroll to position [0, 0]
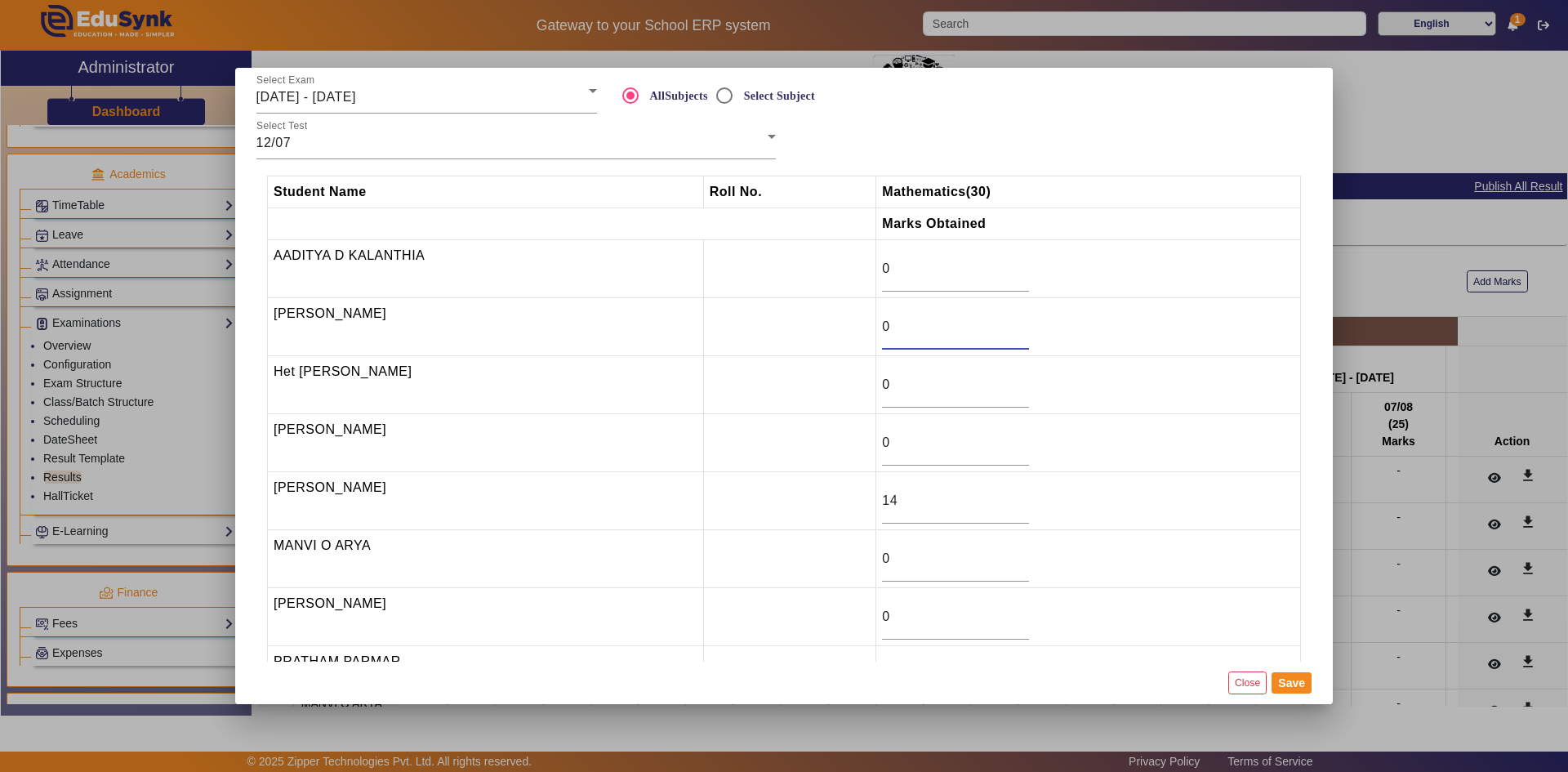
drag, startPoint x: 889, startPoint y: 326, endPoint x: 875, endPoint y: 329, distance: 14.3
click at [876, 329] on td "0" at bounding box center [1088, 327] width 425 height 58
type input "2.5"
click at [876, 272] on td "0" at bounding box center [1088, 269] width 425 height 58
drag, startPoint x: 875, startPoint y: 385, endPoint x: 863, endPoint y: 387, distance: 12.2
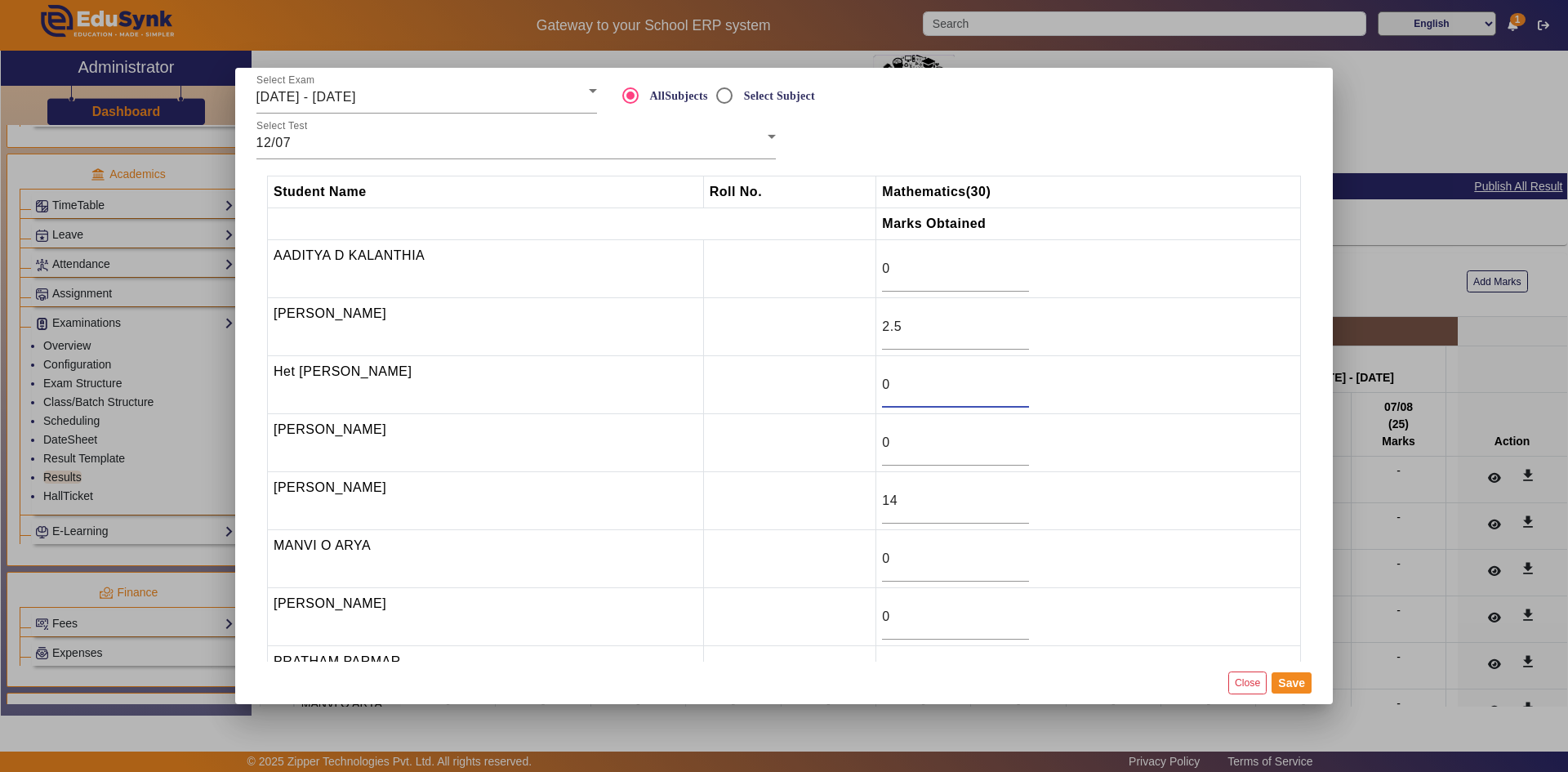
click at [863, 387] on tr "Het [PERSON_NAME] 0" at bounding box center [784, 386] width 1034 height 58
type input "20.5"
drag, startPoint x: 907, startPoint y: 613, endPoint x: 869, endPoint y: 619, distance: 38.5
click at [869, 619] on tr "[PERSON_NAME] 0" at bounding box center [784, 617] width 1034 height 58
type input "1"
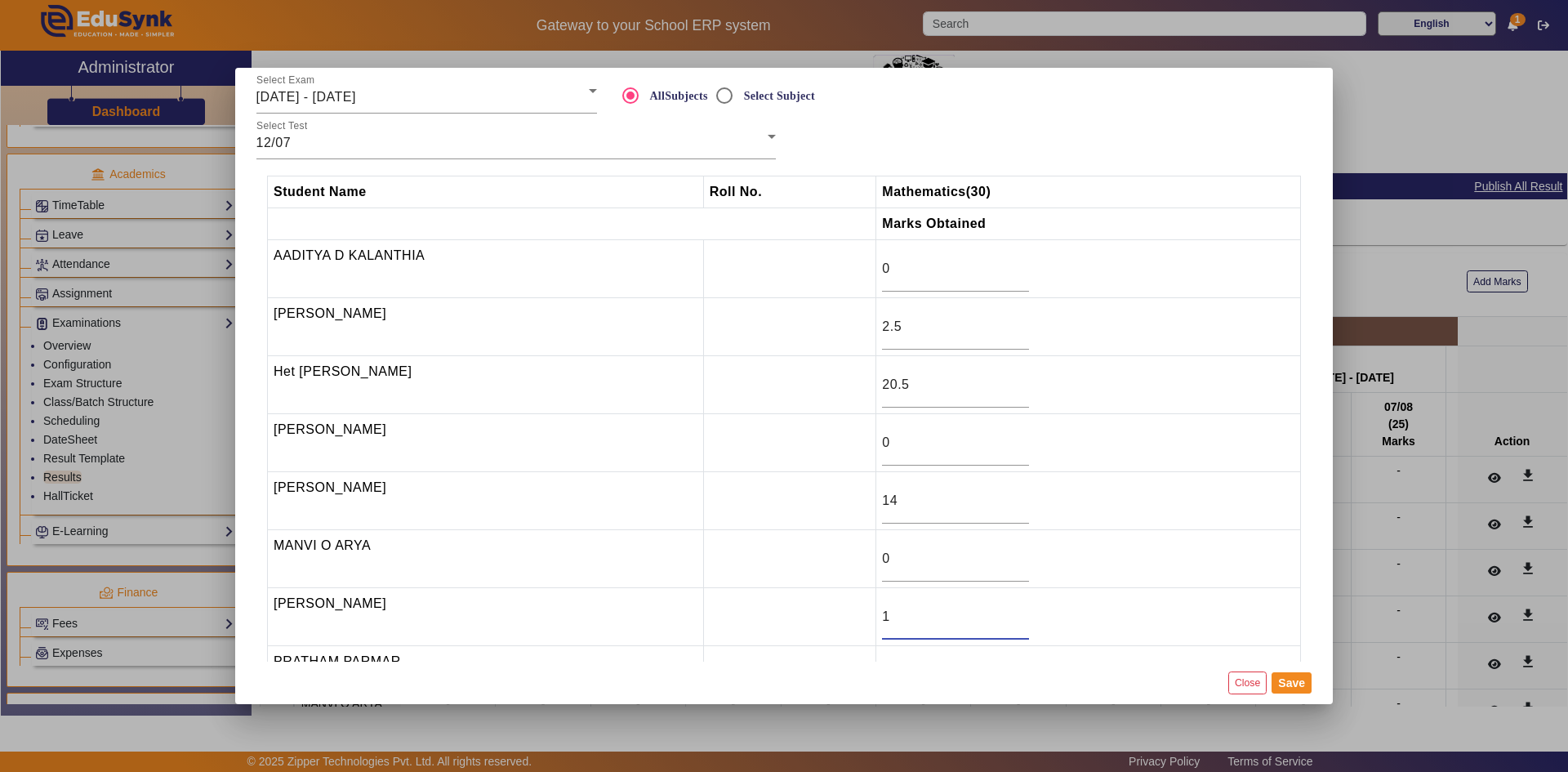
scroll to position [59, 0]
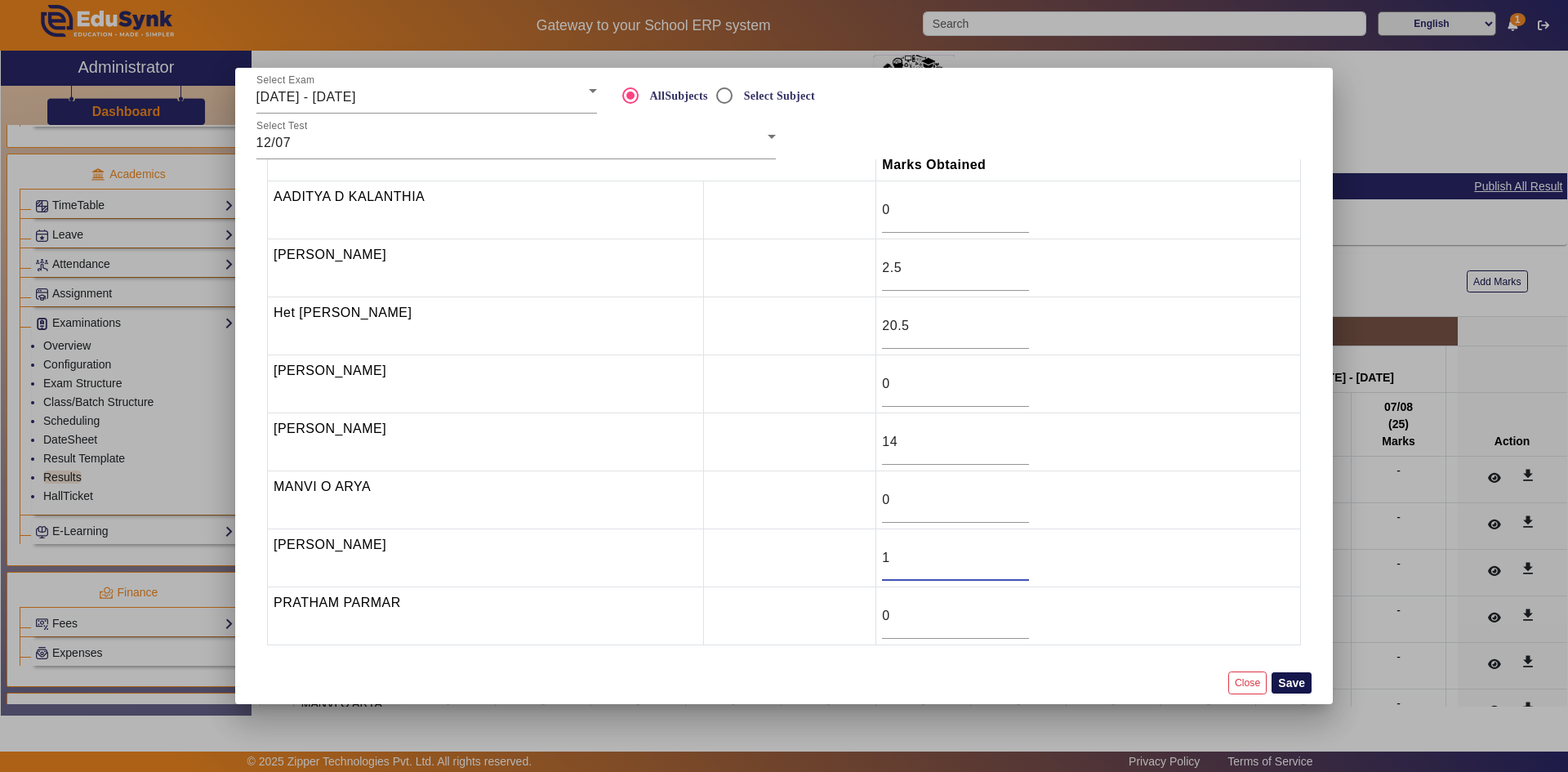
click at [1282, 678] on button "Save" at bounding box center [1291, 683] width 40 height 21
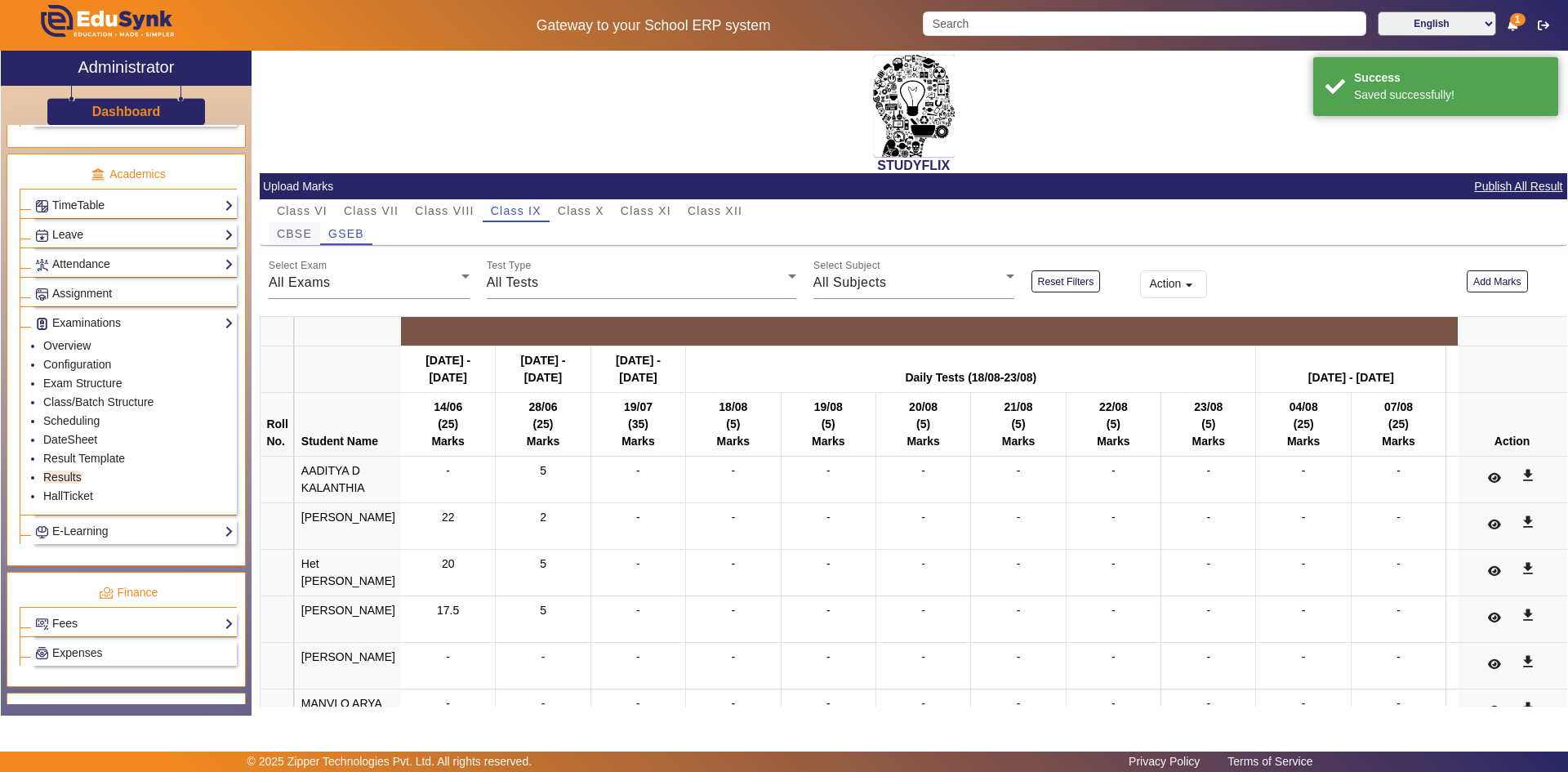
click at [306, 237] on span "CBSE" at bounding box center [294, 233] width 35 height 11
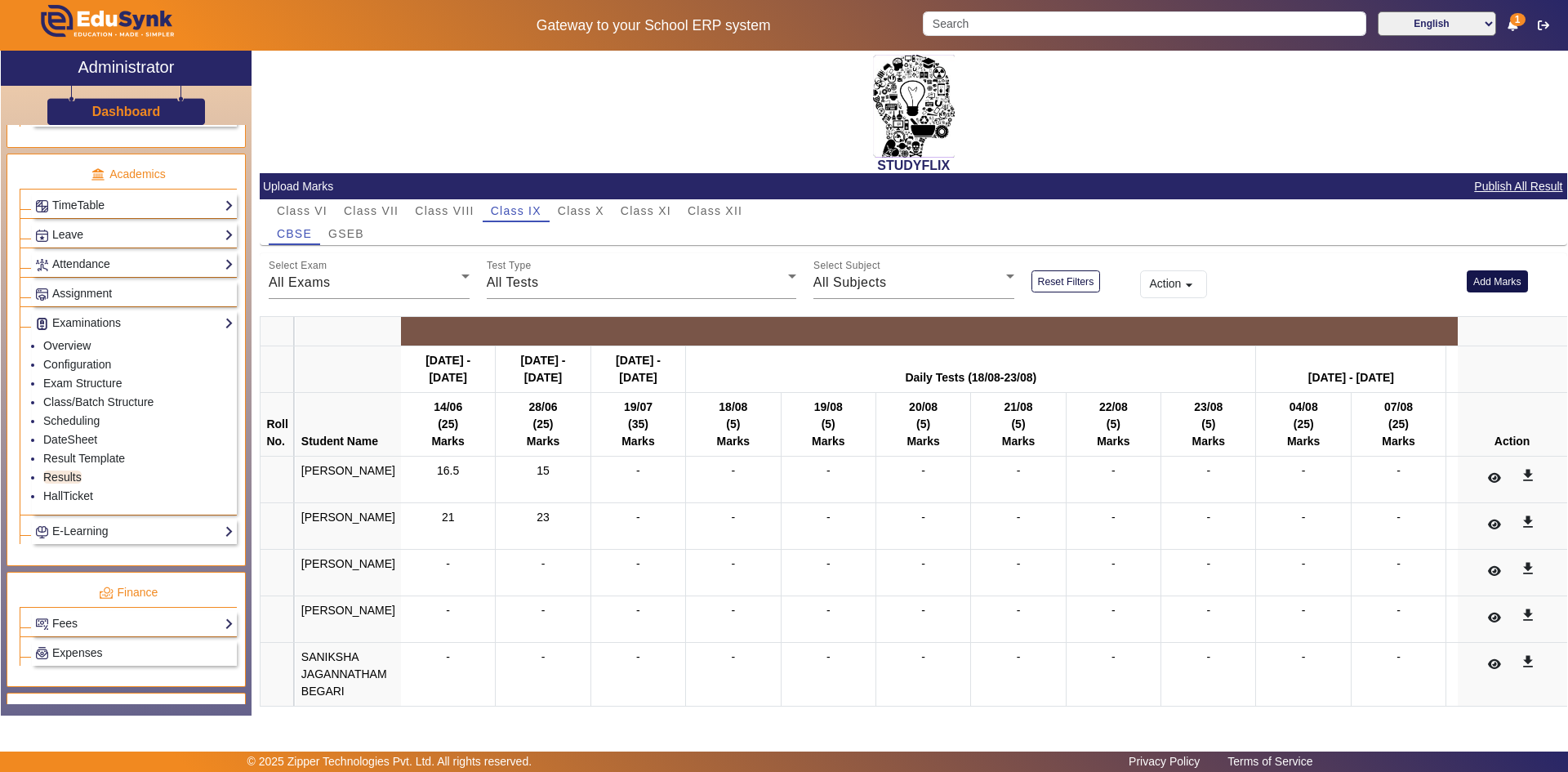
click at [1468, 277] on button "Add Marks" at bounding box center [1497, 282] width 61 height 22
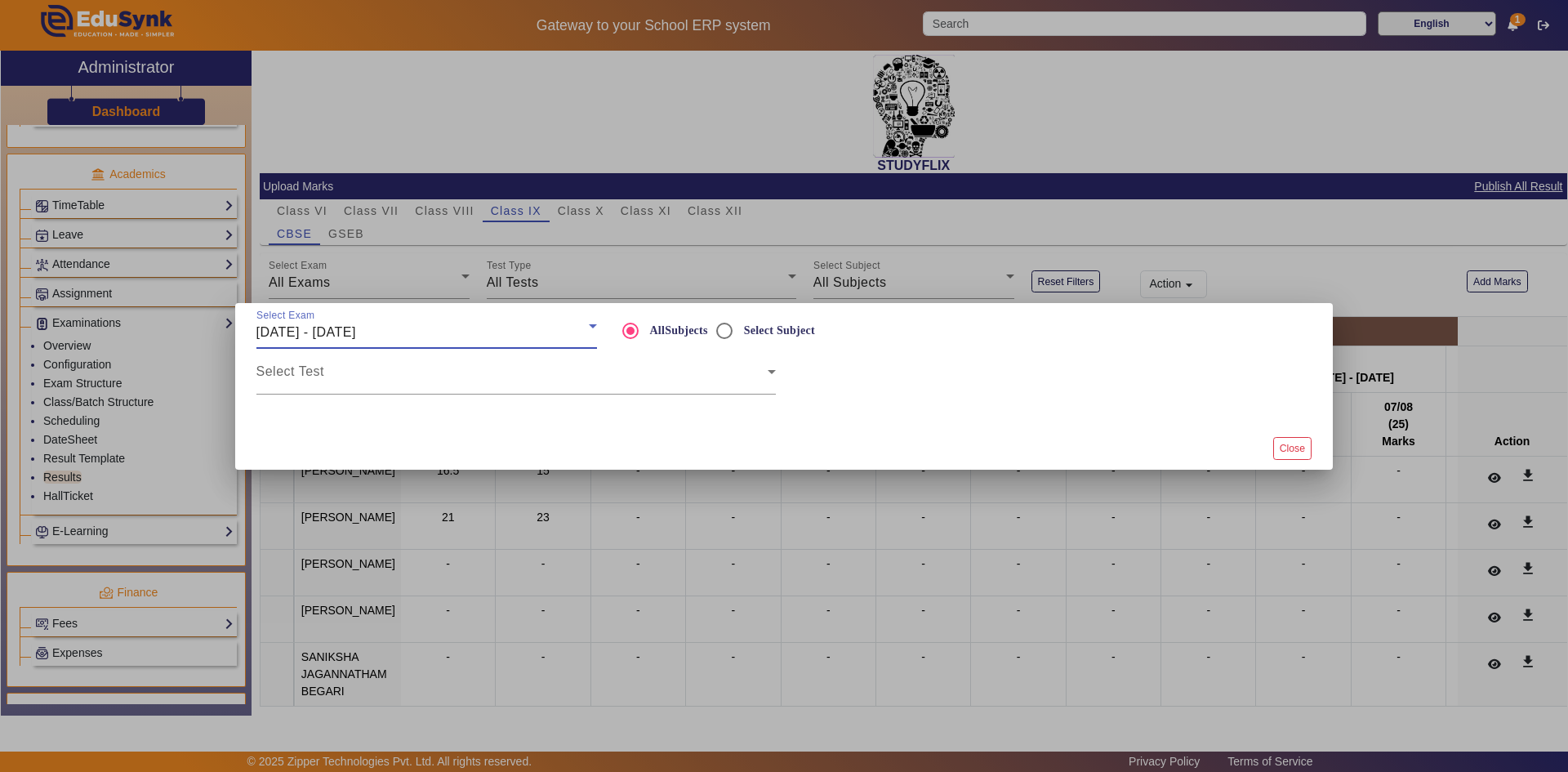
click at [356, 333] on span "[DATE] - [DATE]" at bounding box center [305, 332] width 100 height 14
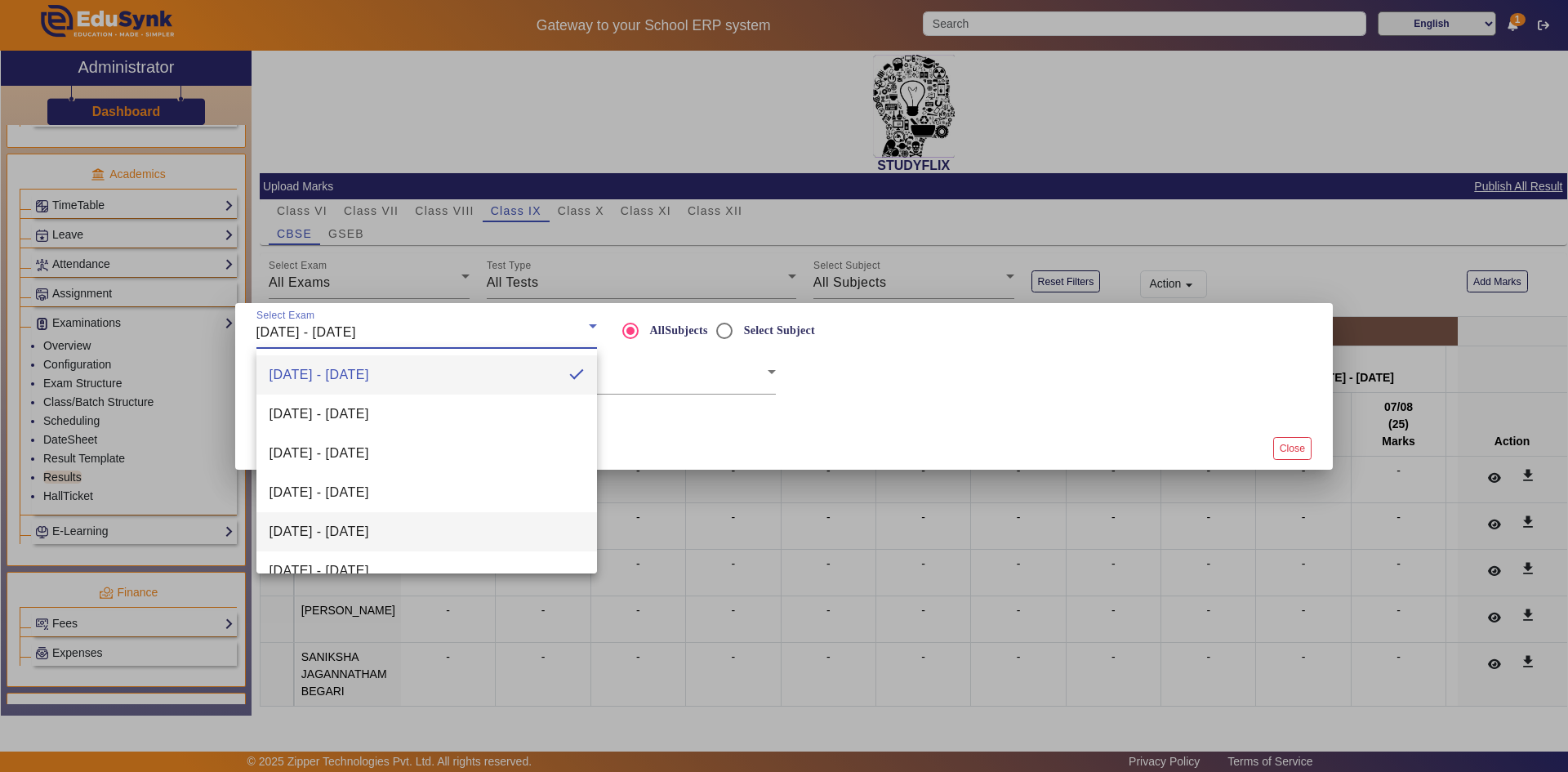
click at [369, 526] on span "[DATE] - [DATE]" at bounding box center [319, 532] width 100 height 20
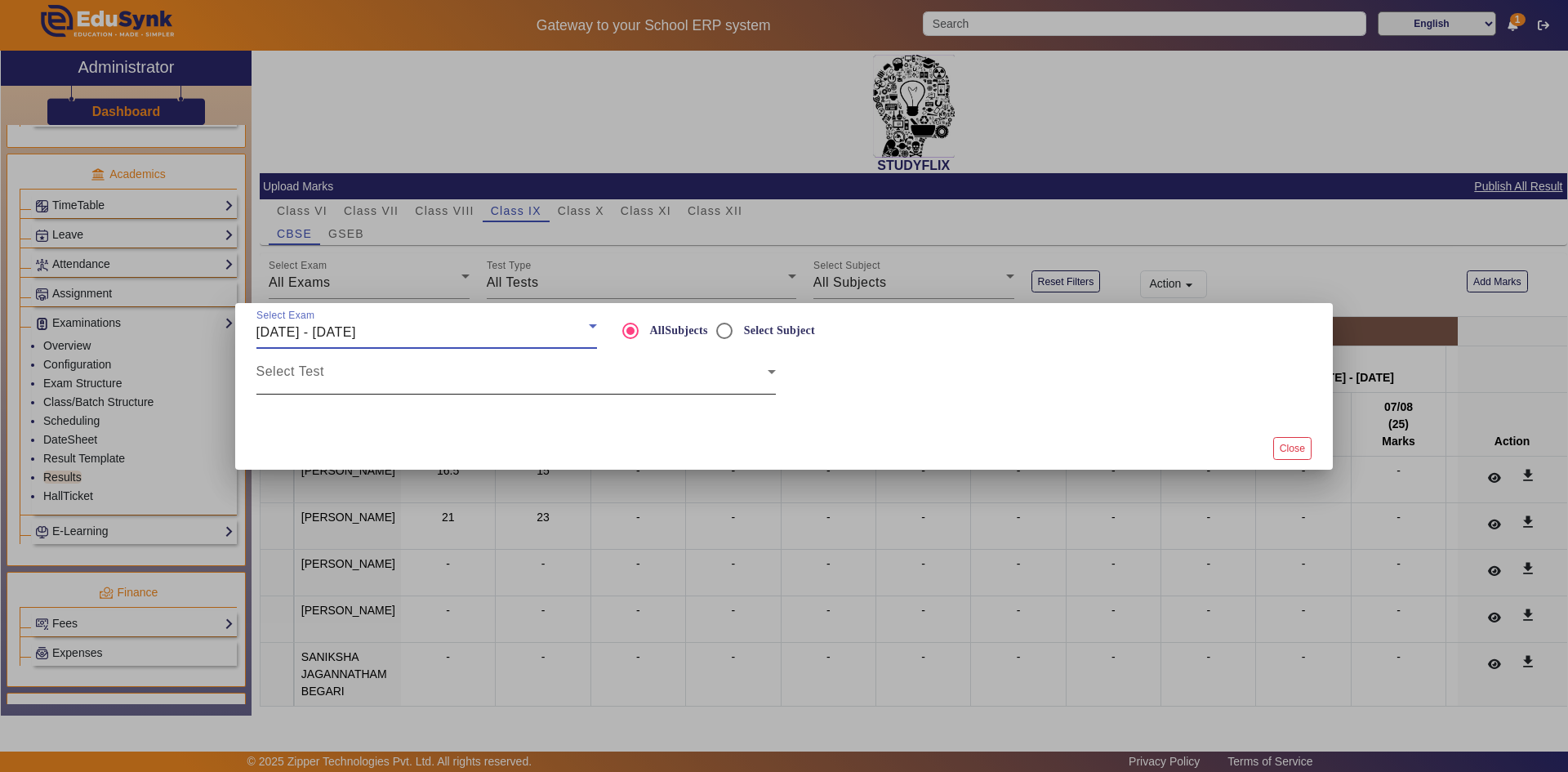
click at [379, 378] on span at bounding box center [511, 378] width 511 height 20
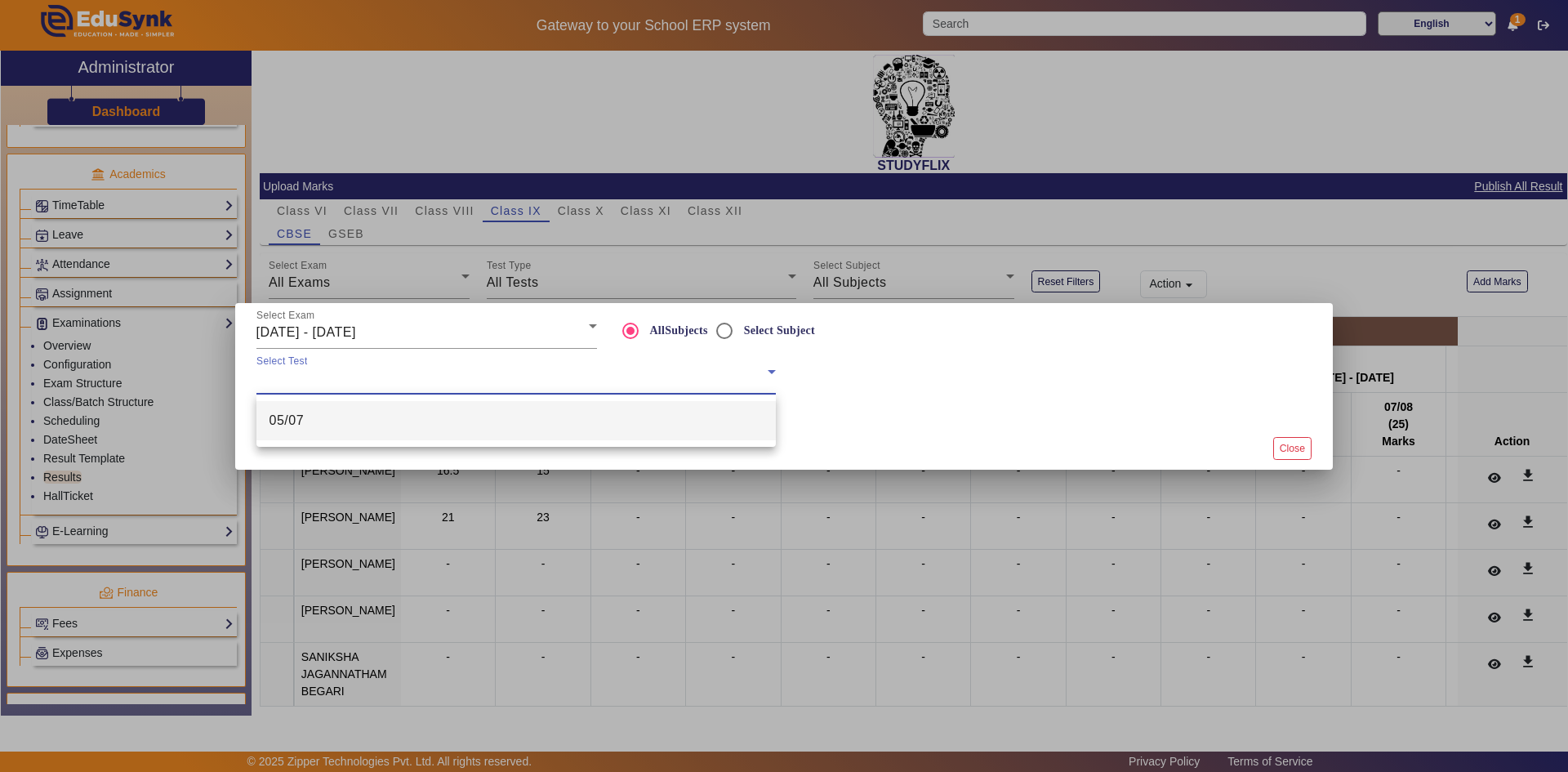
click at [345, 422] on mat-option "05/07" at bounding box center [516, 420] width 520 height 39
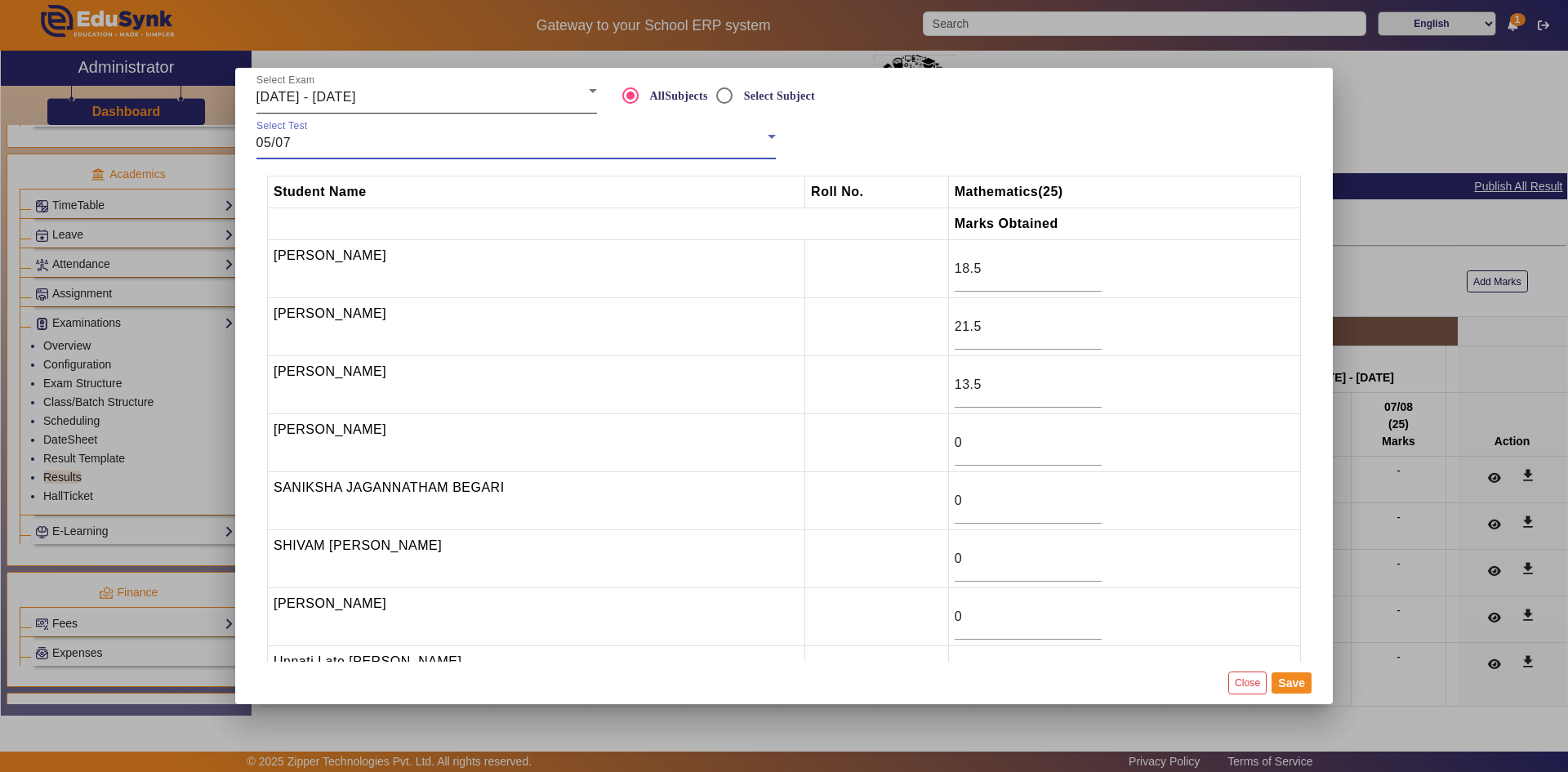
click at [356, 98] on span "[DATE] - [DATE]" at bounding box center [305, 97] width 100 height 14
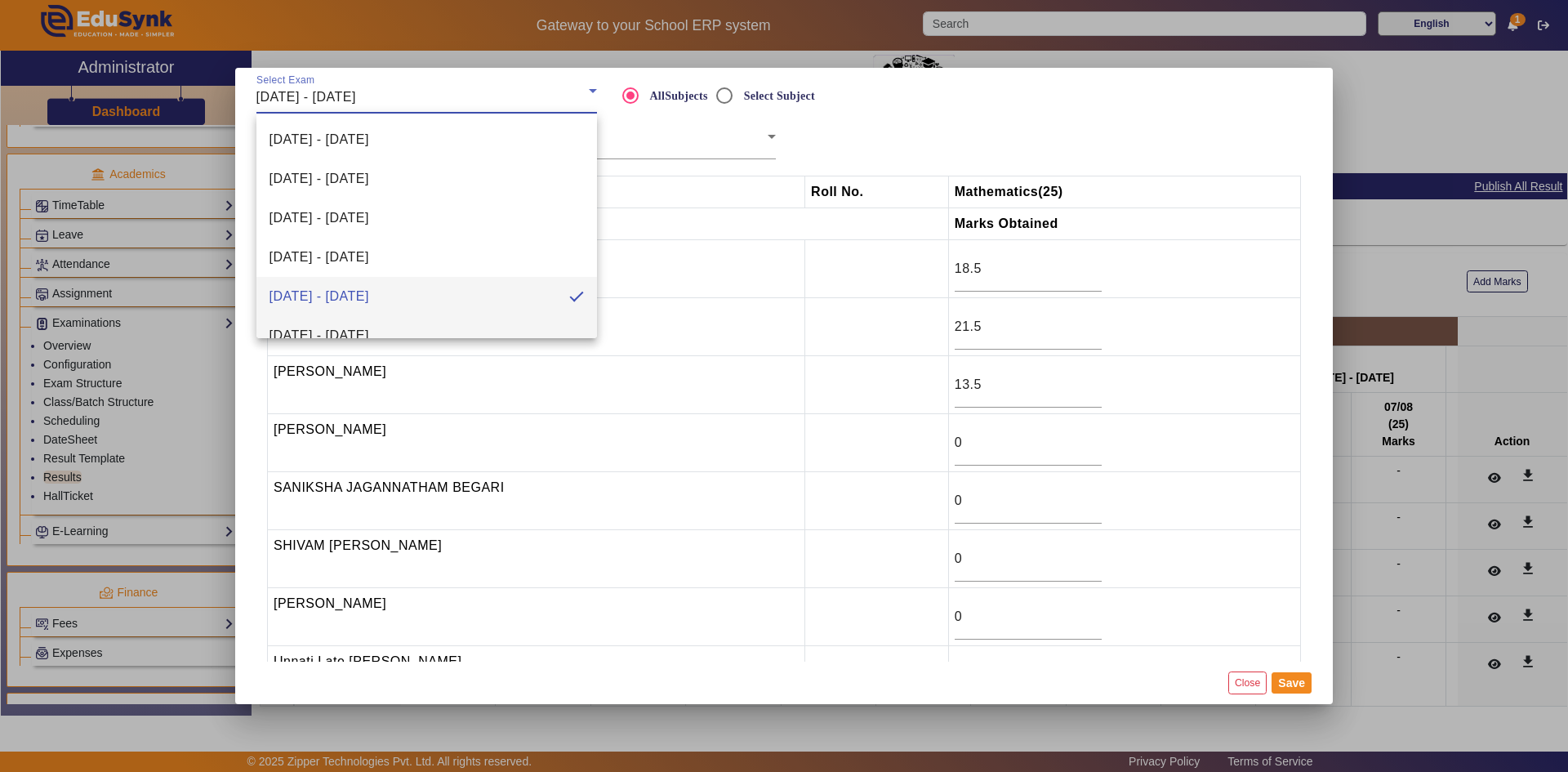
click at [337, 332] on span "[DATE] - [DATE]" at bounding box center [319, 335] width 100 height 20
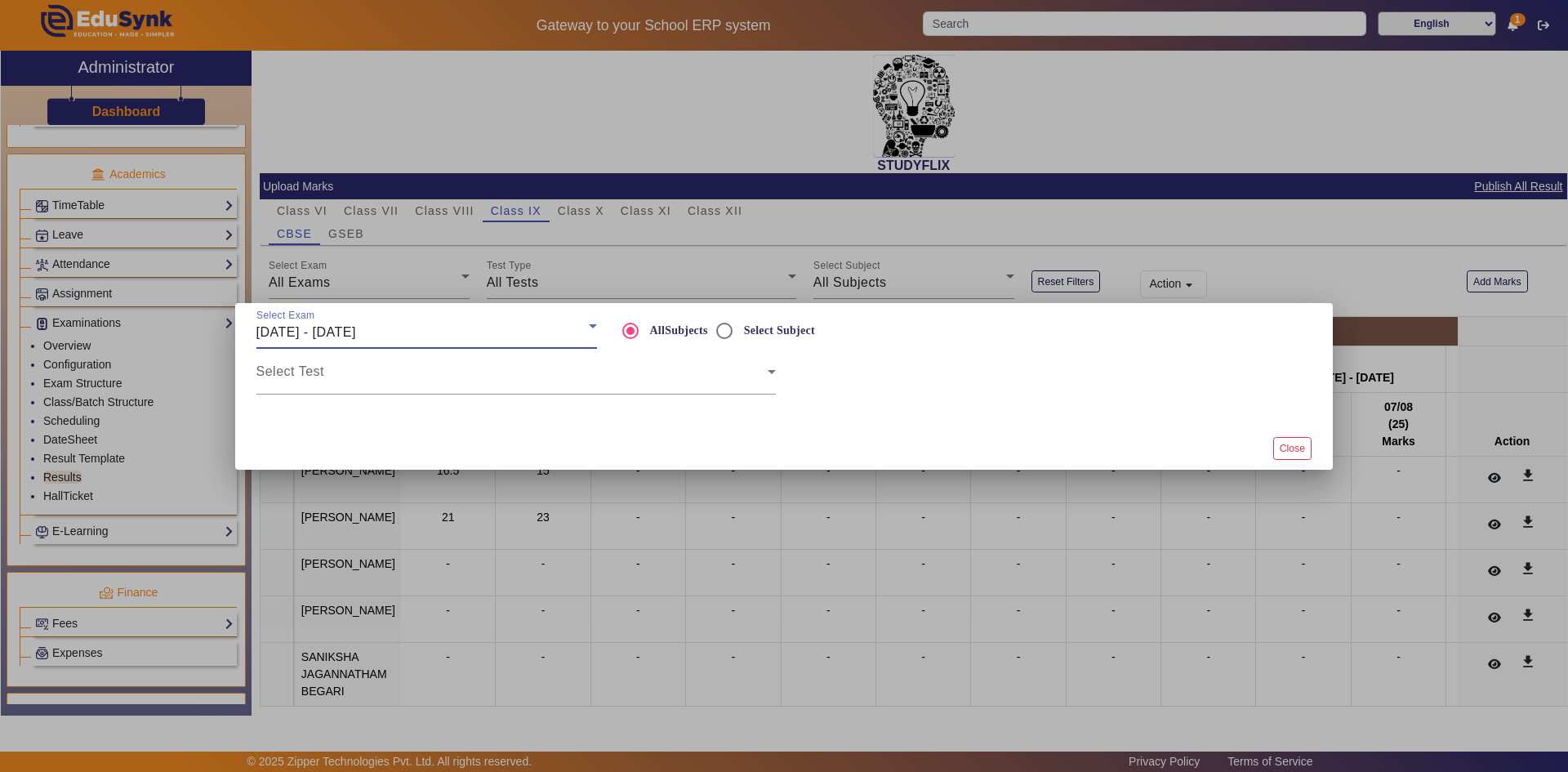
scroll to position [17, 0]
click at [298, 369] on span at bounding box center [511, 378] width 511 height 20
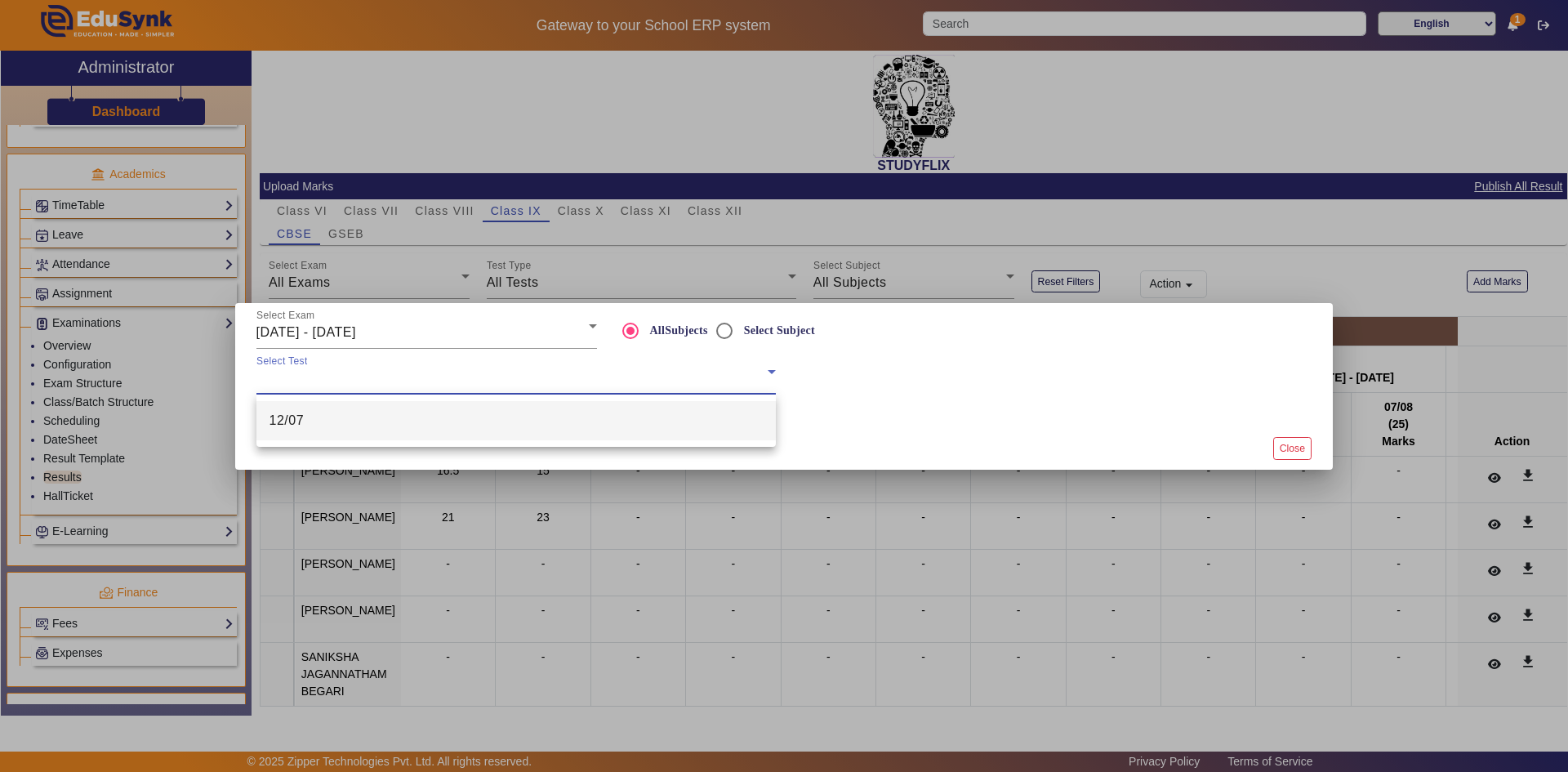
click at [283, 420] on span "12/07" at bounding box center [287, 420] width 35 height 20
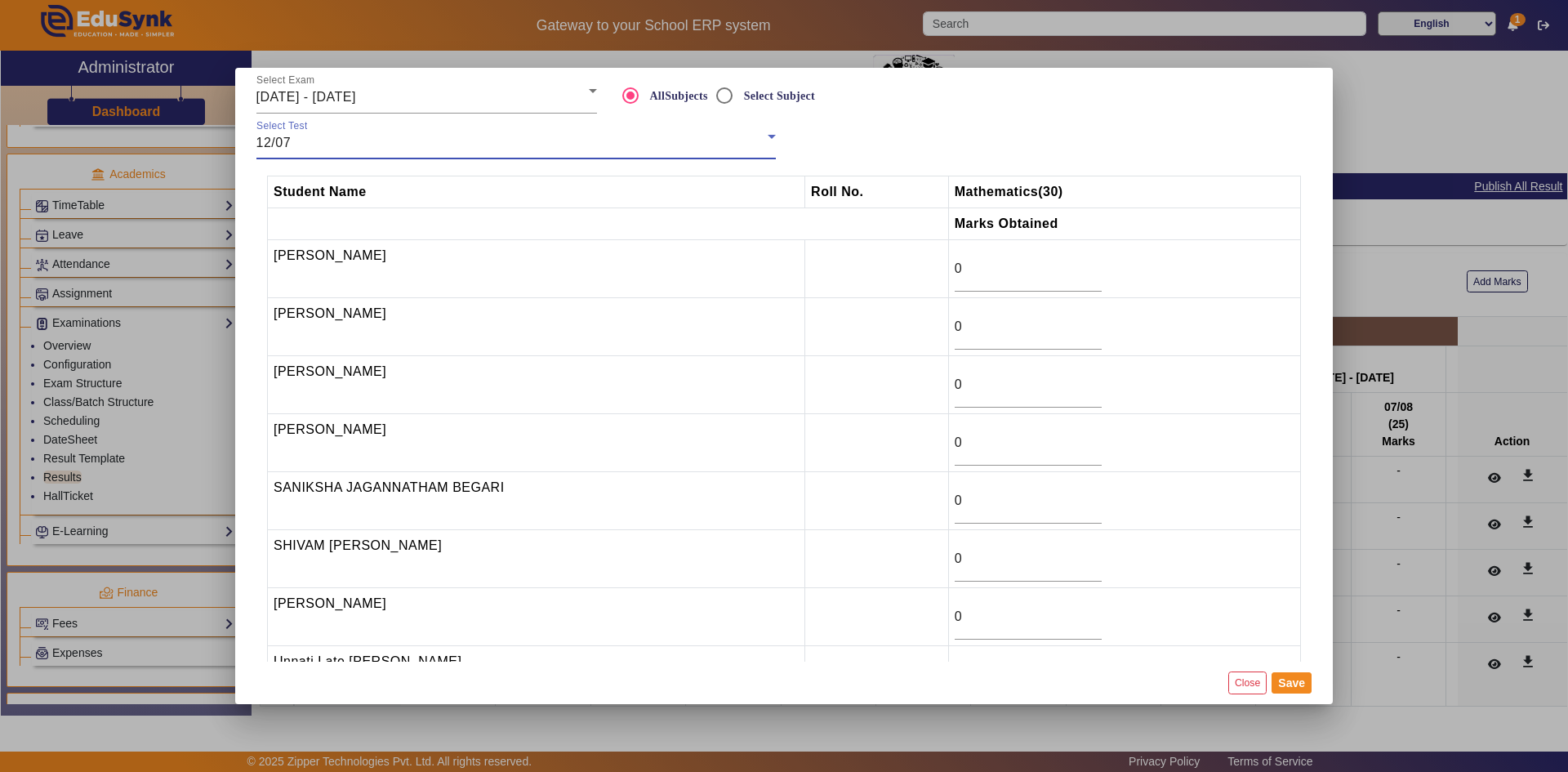
scroll to position [117, 0]
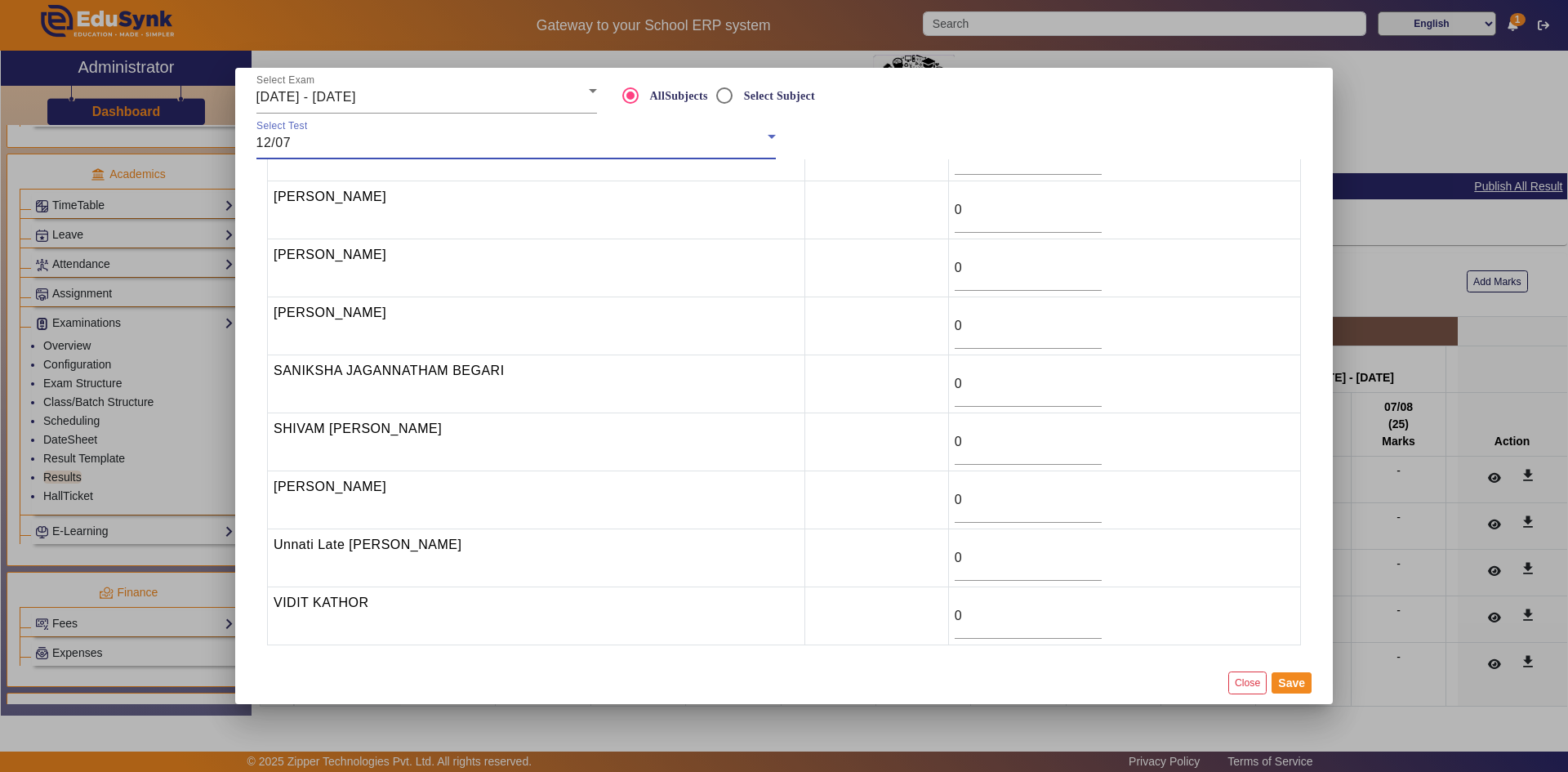
drag, startPoint x: 962, startPoint y: 563, endPoint x: 933, endPoint y: 564, distance: 29.0
click at [933, 564] on tr "Unnati Late [PERSON_NAME] 0" at bounding box center [784, 558] width 1034 height 58
type input "5"
drag, startPoint x: 959, startPoint y: 209, endPoint x: 944, endPoint y: 209, distance: 15.0
click at [949, 209] on td "0" at bounding box center [1125, 210] width 352 height 58
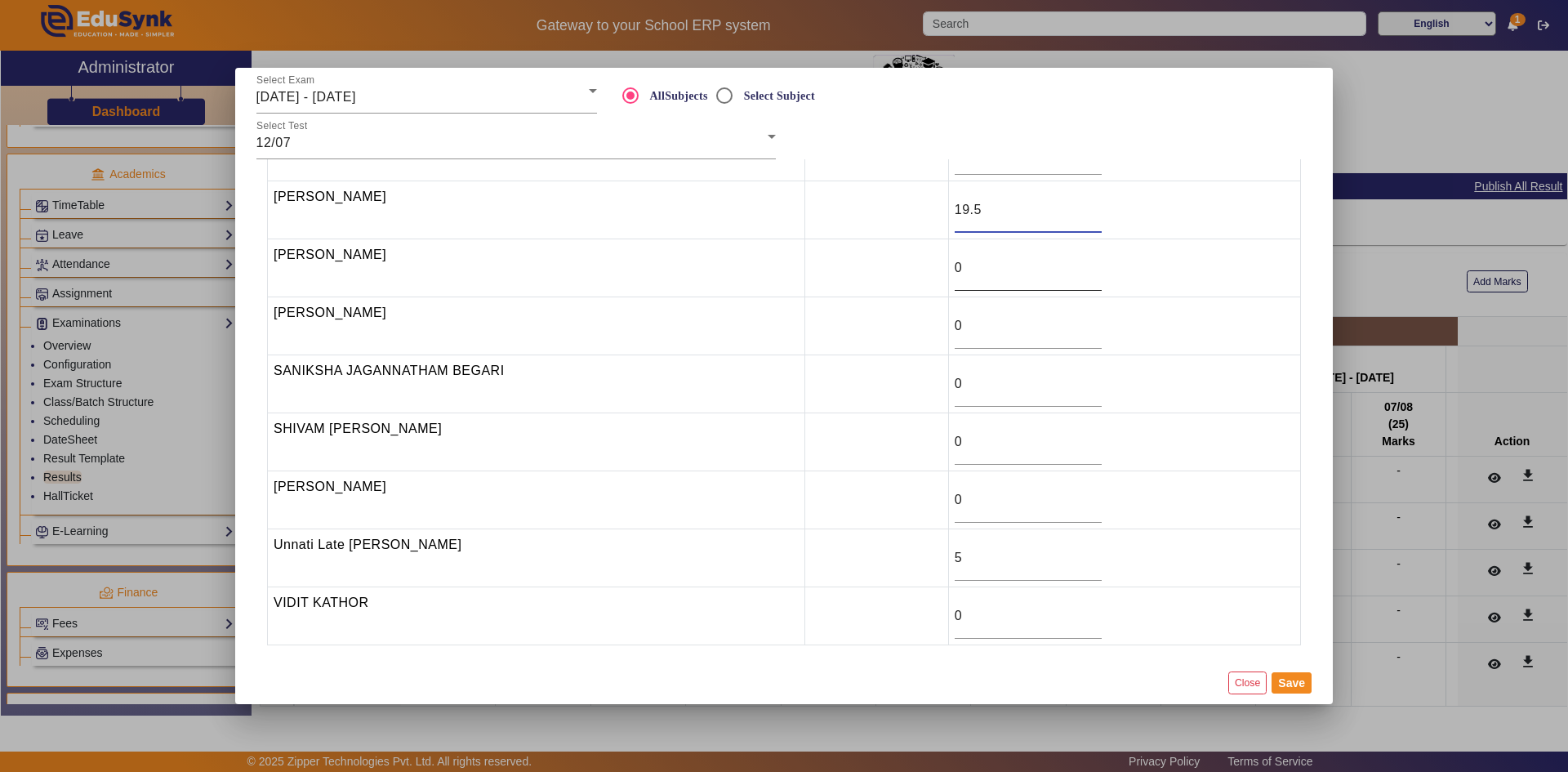
type input "19.5"
drag, startPoint x: 962, startPoint y: 270, endPoint x: 939, endPoint y: 271, distance: 23.0
click at [939, 271] on tr "[PERSON_NAME] 0" at bounding box center [784, 268] width 1034 height 58
click at [955, 323] on input "0" at bounding box center [1028, 326] width 147 height 20
drag, startPoint x: 957, startPoint y: 380, endPoint x: 940, endPoint y: 380, distance: 17.0
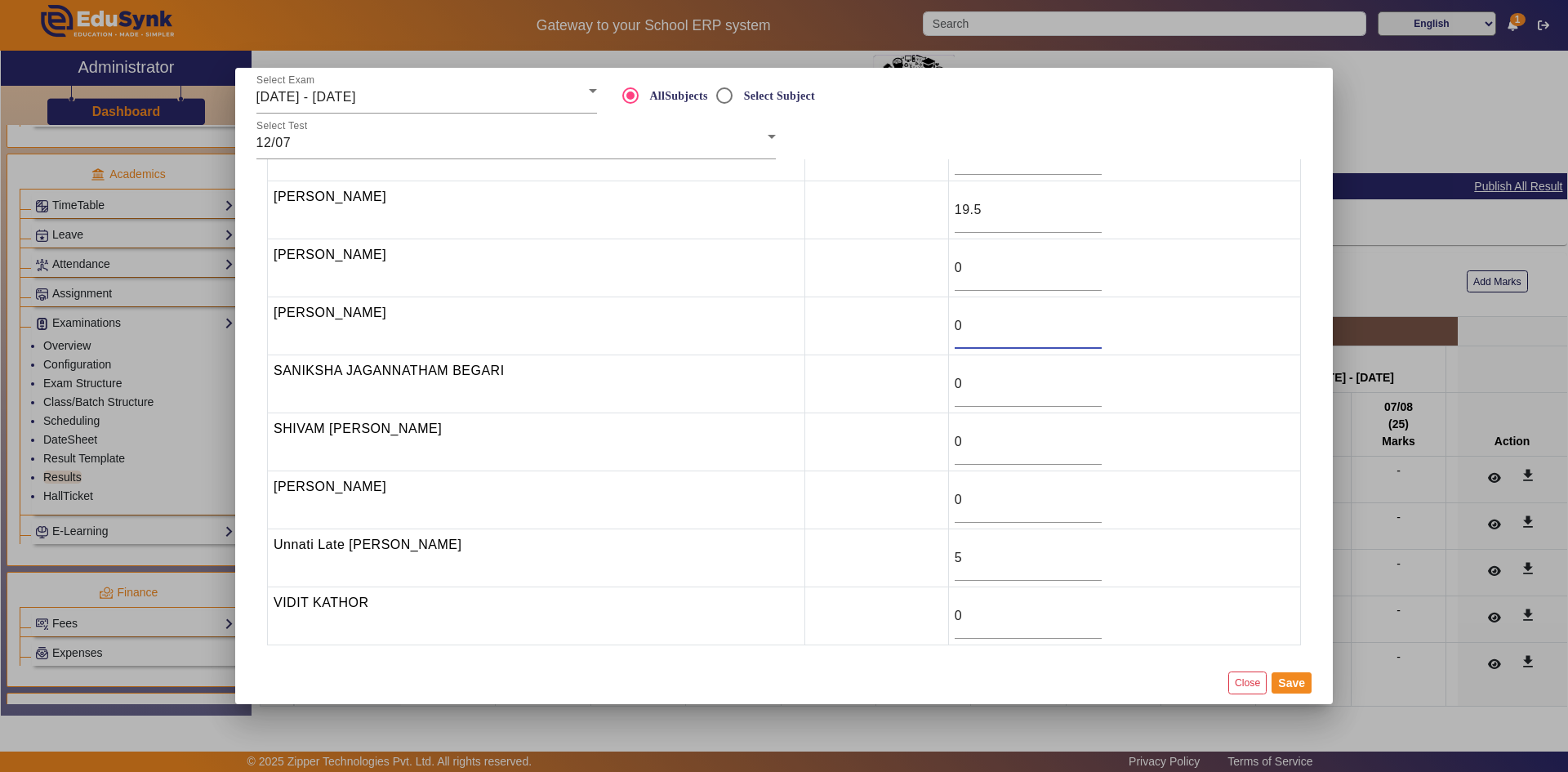
click at [940, 380] on tr "SANIKSHA JAGANNATHAM BEGARI 0" at bounding box center [784, 385] width 1034 height 58
type input "17.5"
click at [933, 447] on tr "SHIVAM [PERSON_NAME] 0" at bounding box center [784, 443] width 1034 height 58
type input "16.5"
click at [1281, 683] on button "Save" at bounding box center [1291, 683] width 40 height 21
